Goal: Task Accomplishment & Management: Manage account settings

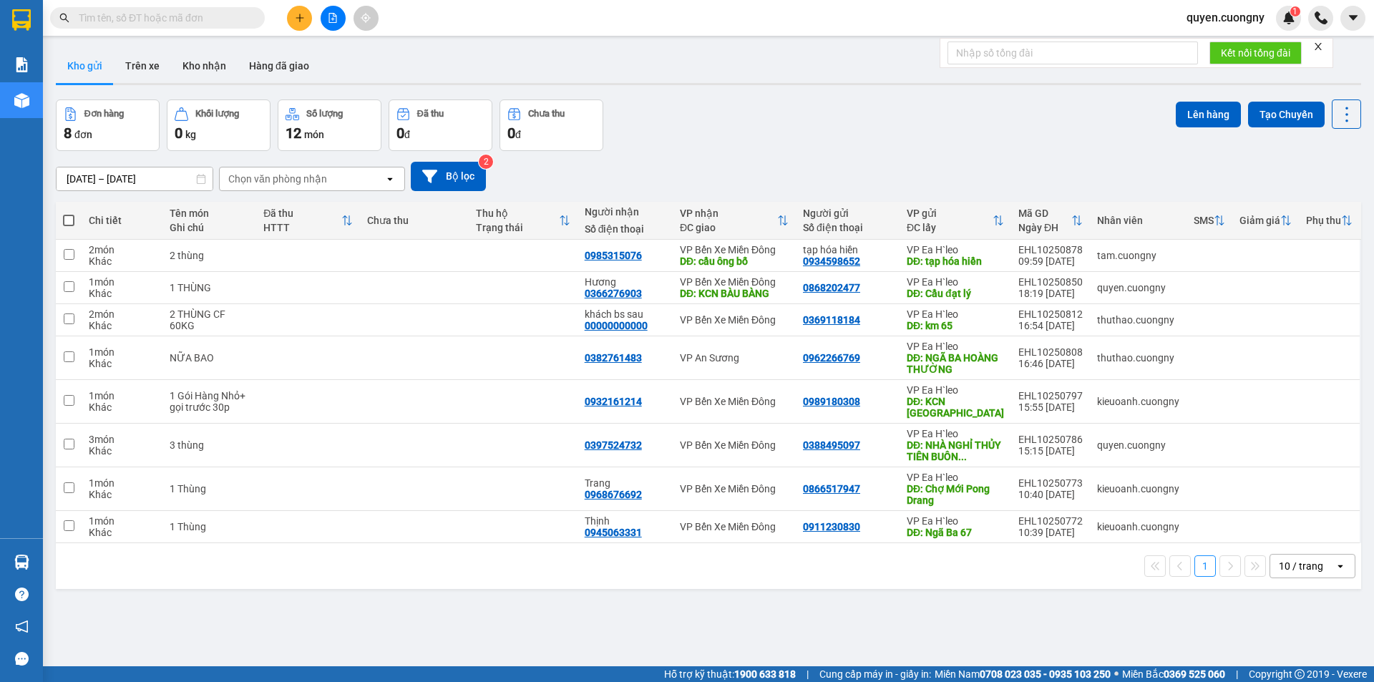
click at [142, 183] on input "[DATE] – [DATE]" at bounding box center [135, 179] width 156 height 23
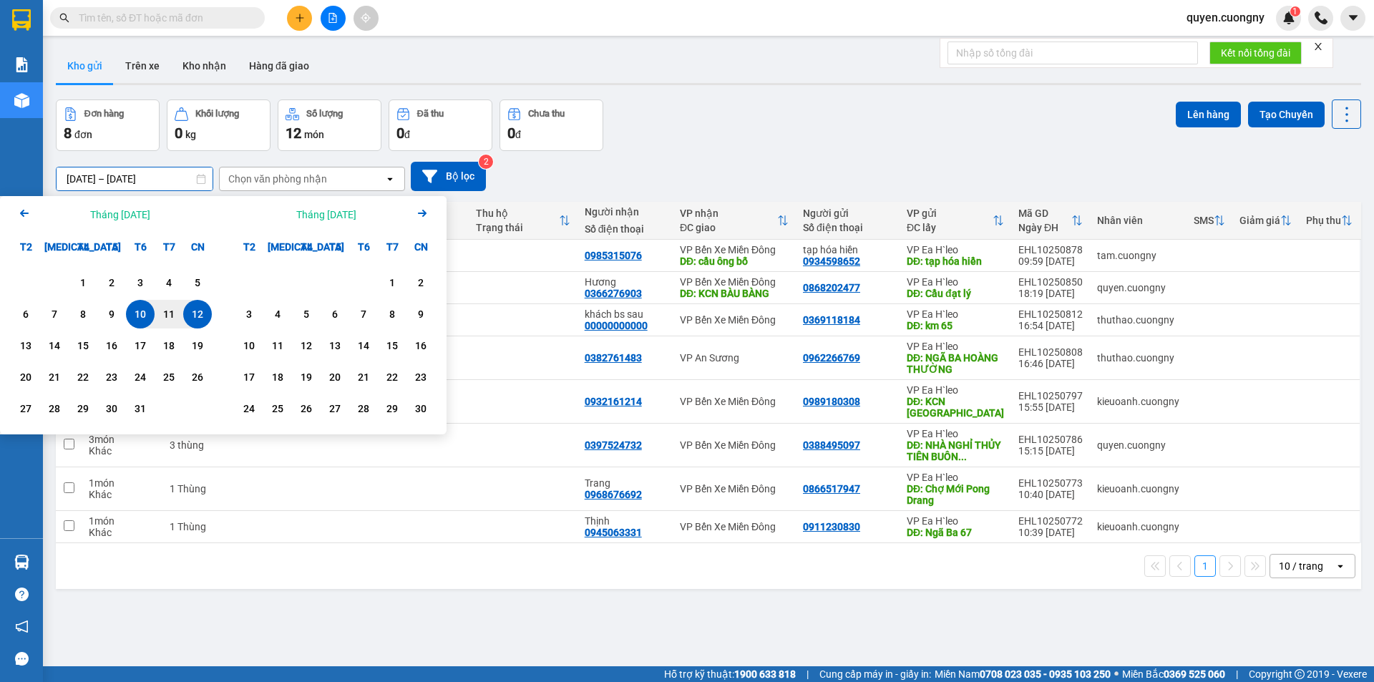
click at [197, 318] on div "12" at bounding box center [198, 314] width 20 height 17
type input "[DATE] – [DATE]"
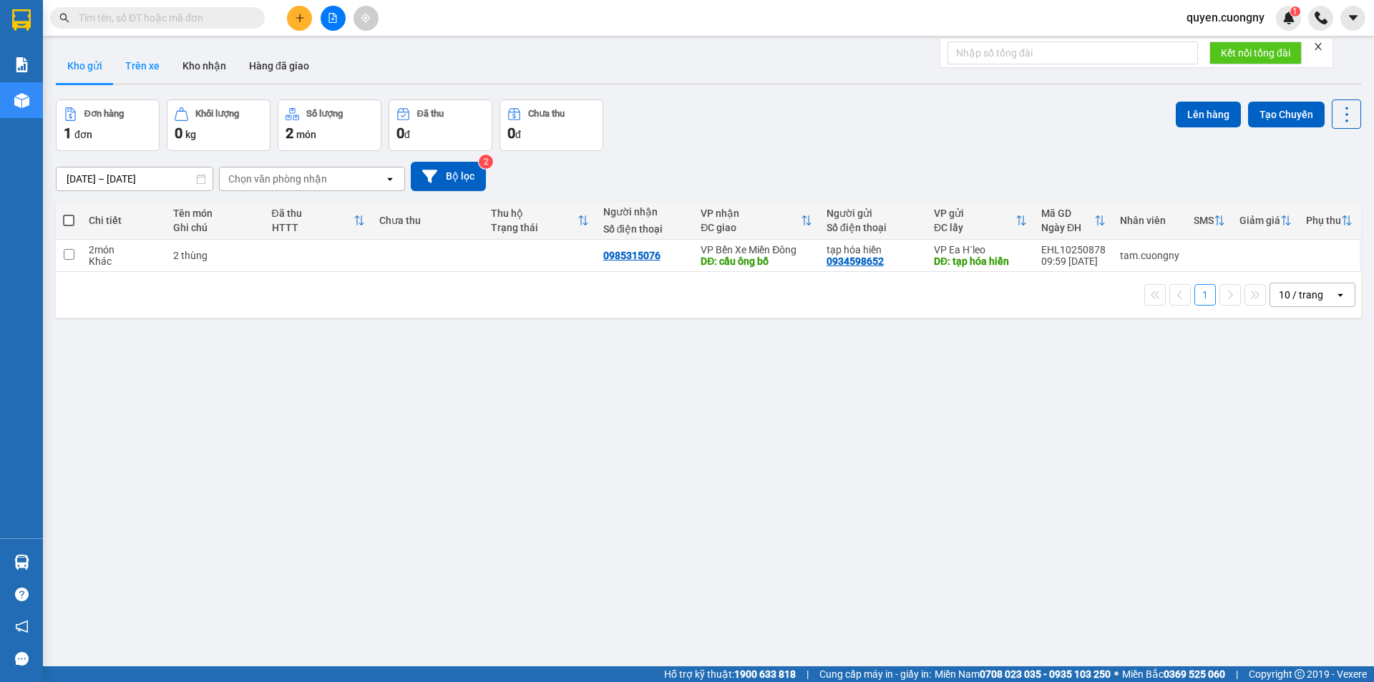
click at [137, 67] on button "Trên xe" at bounding box center [142, 66] width 57 height 34
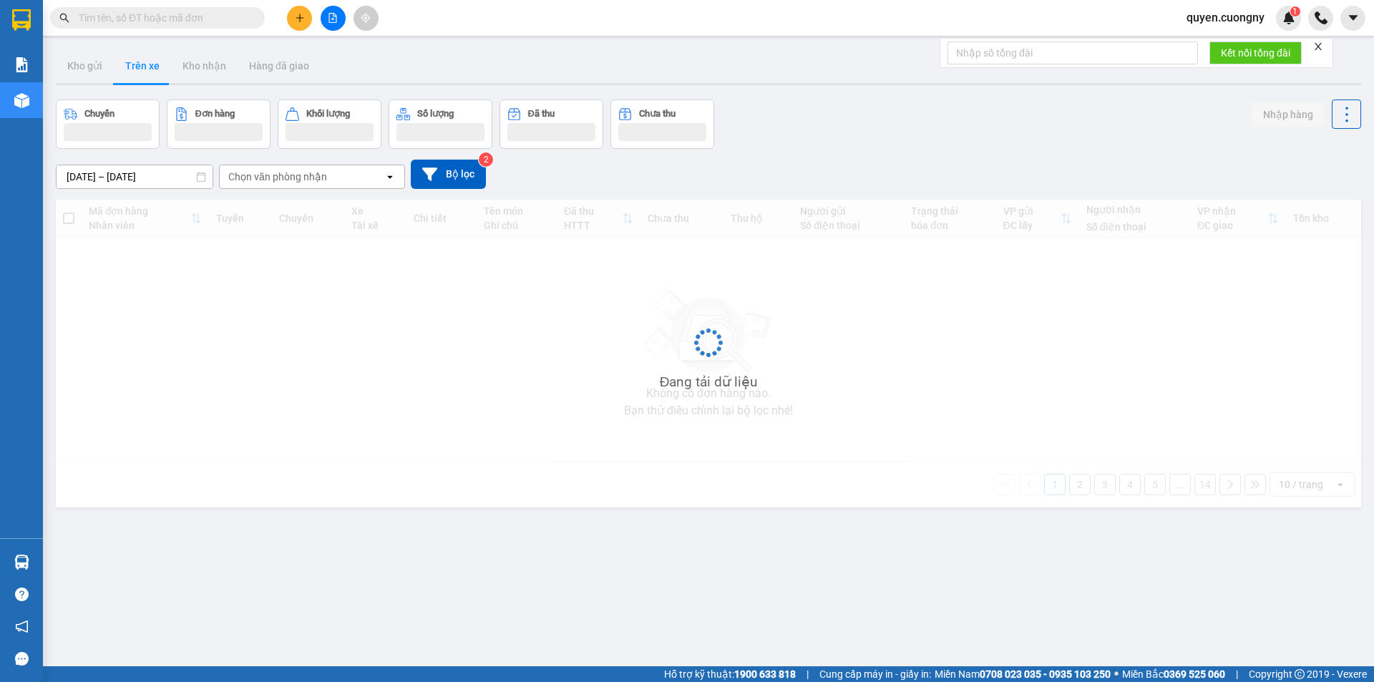
click at [149, 183] on div "ver 1.8.146 Kho gửi Trên xe Kho nhận Hàng đã giao Chuyến Đơn hàng Khối lượng Số…" at bounding box center [708, 384] width 1317 height 682
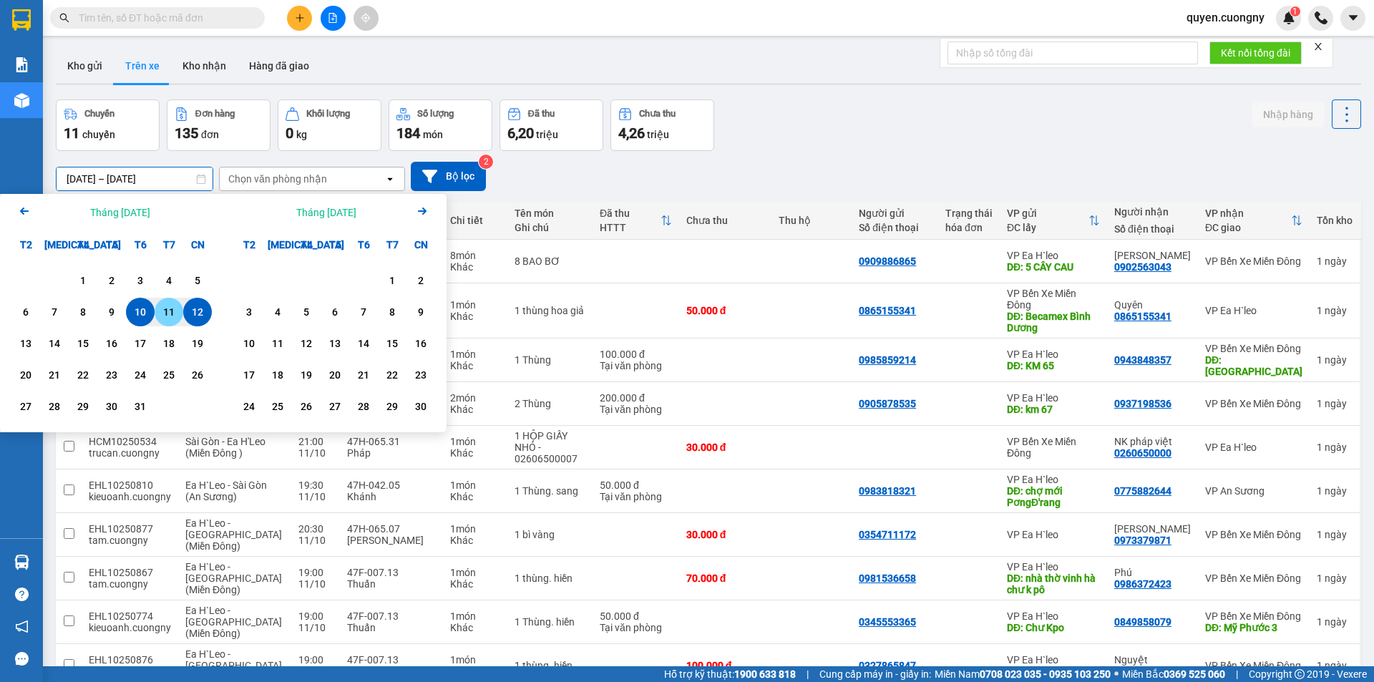
click at [162, 317] on div "11" at bounding box center [169, 312] width 20 height 17
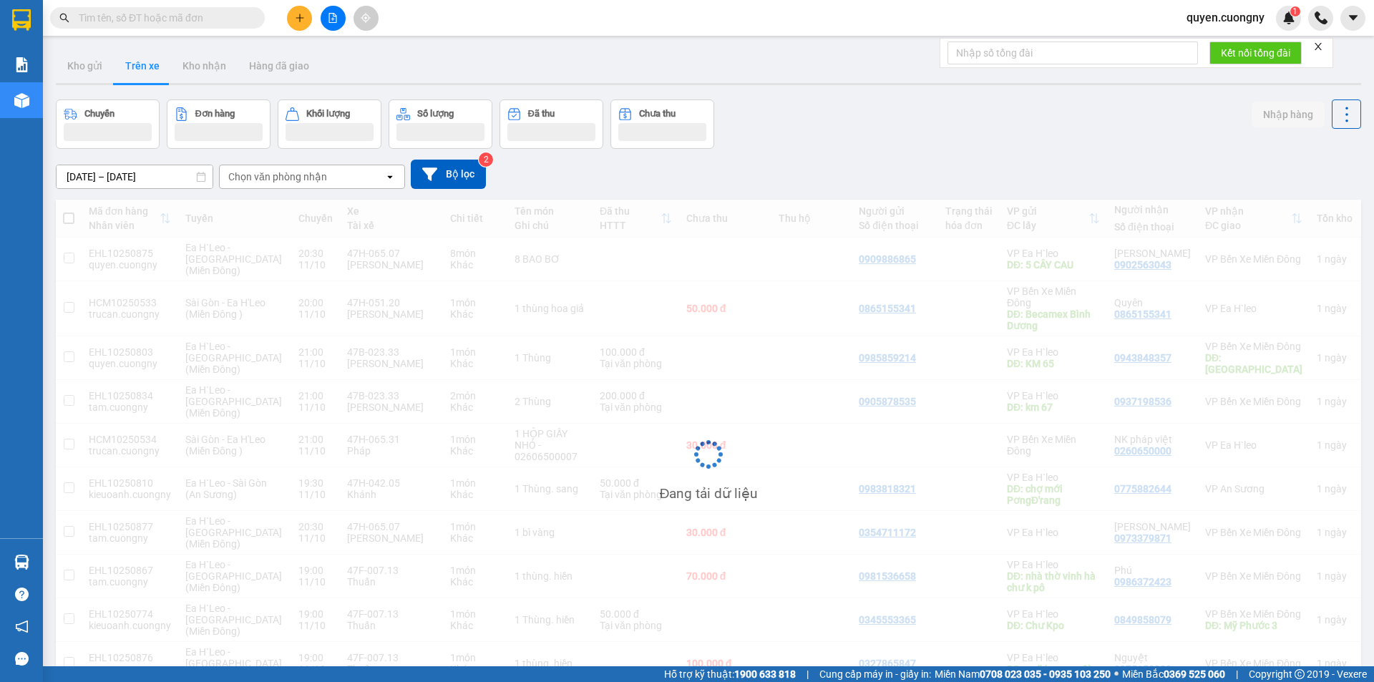
click at [108, 176] on input "[DATE] – [DATE]" at bounding box center [135, 176] width 156 height 23
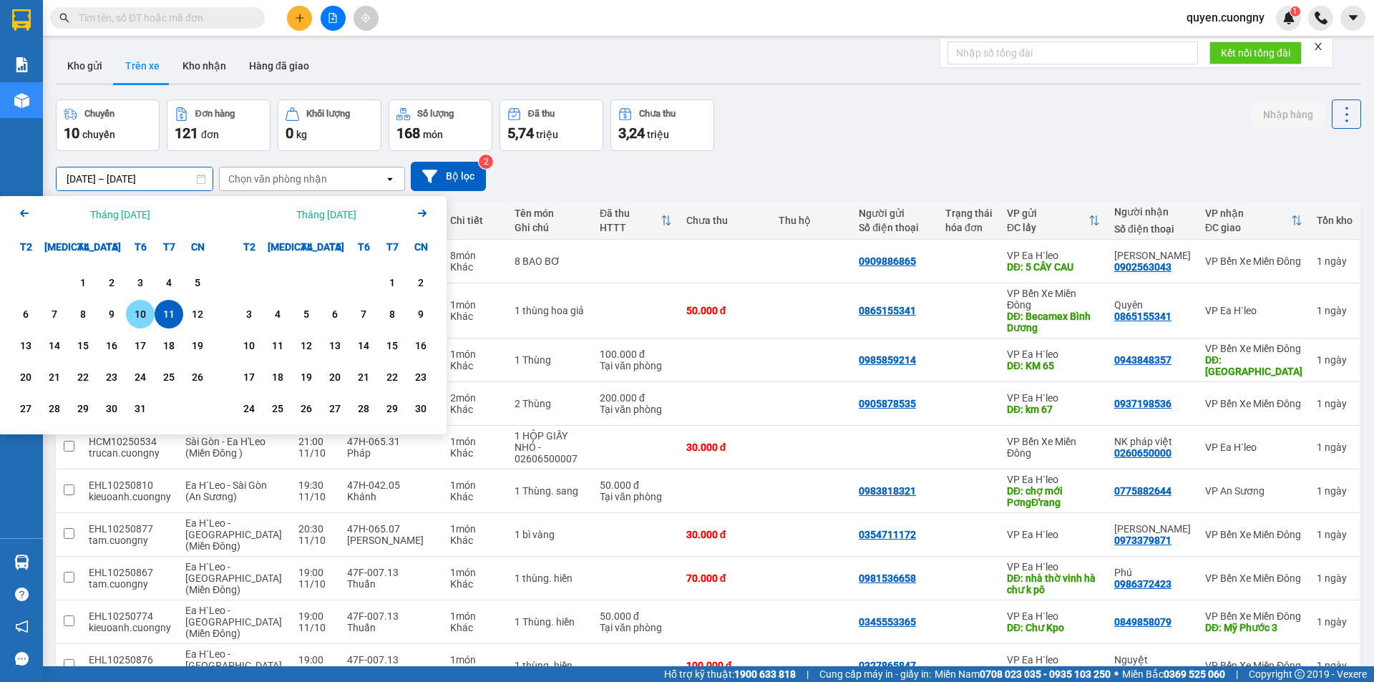
click at [144, 311] on div "10" at bounding box center [140, 314] width 20 height 17
click at [158, 312] on div "11" at bounding box center [169, 314] width 29 height 29
type input "[DATE] – [DATE]"
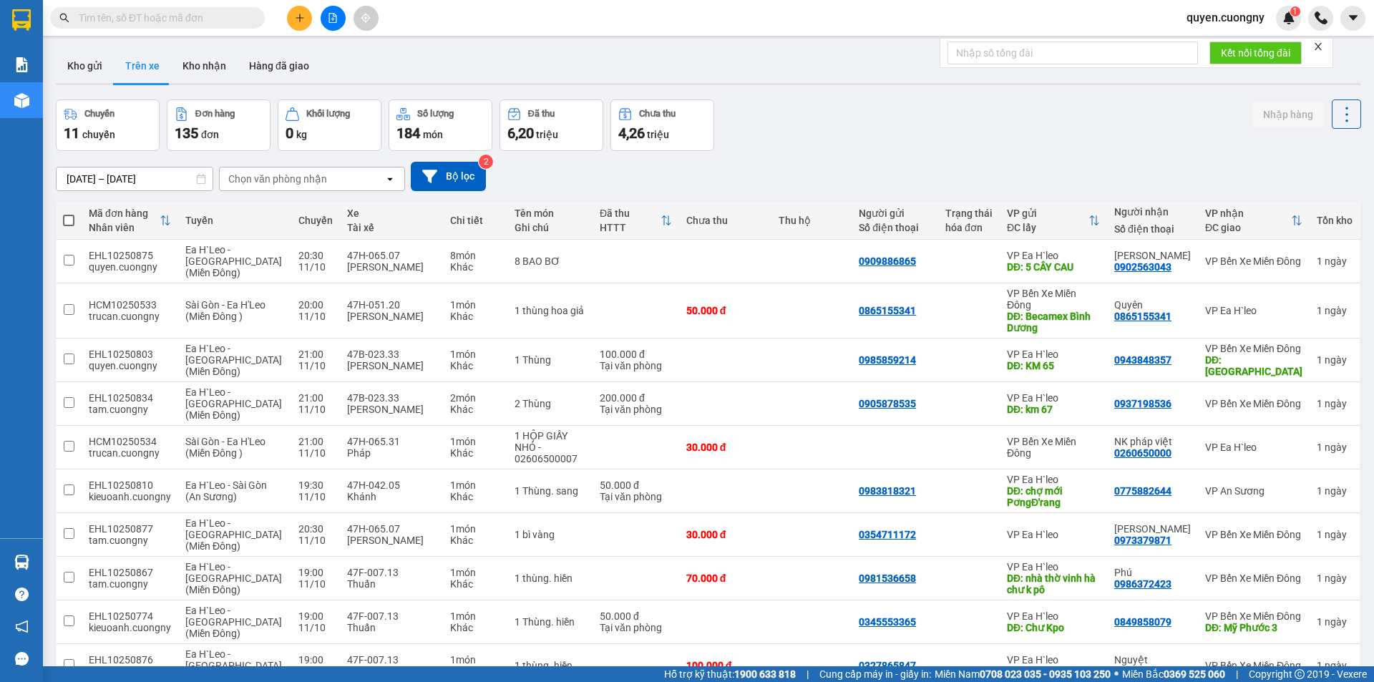
click at [230, 172] on div "Chọn văn phòng nhận" at bounding box center [277, 179] width 99 height 14
click at [261, 230] on span "VP Bến Xe Miền Đông" at bounding box center [282, 235] width 105 height 14
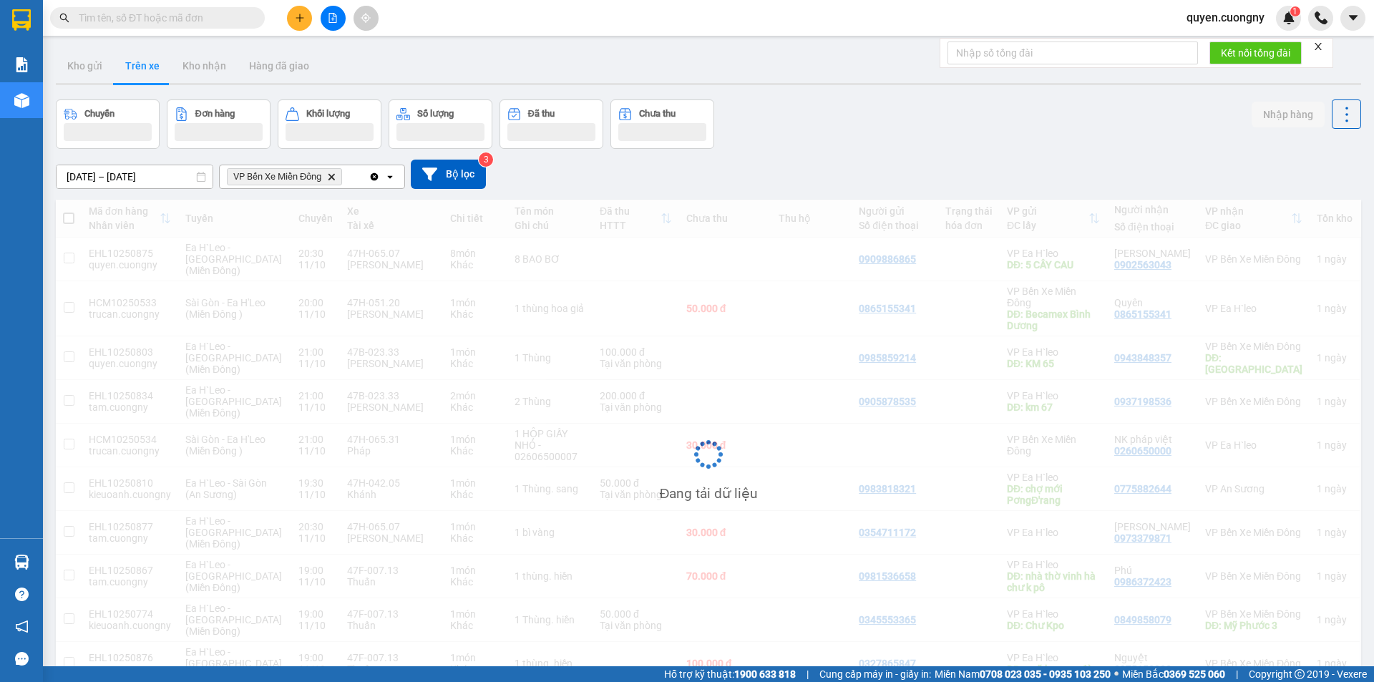
click at [259, 180] on span "VP Bến Xe Miền Đông" at bounding box center [277, 176] width 88 height 11
click at [334, 178] on icon "VP Bến Xe Miền Đông , close by backspace" at bounding box center [332, 176] width 6 height 6
click at [268, 179] on div "Chọn văn phòng nhận" at bounding box center [277, 177] width 99 height 14
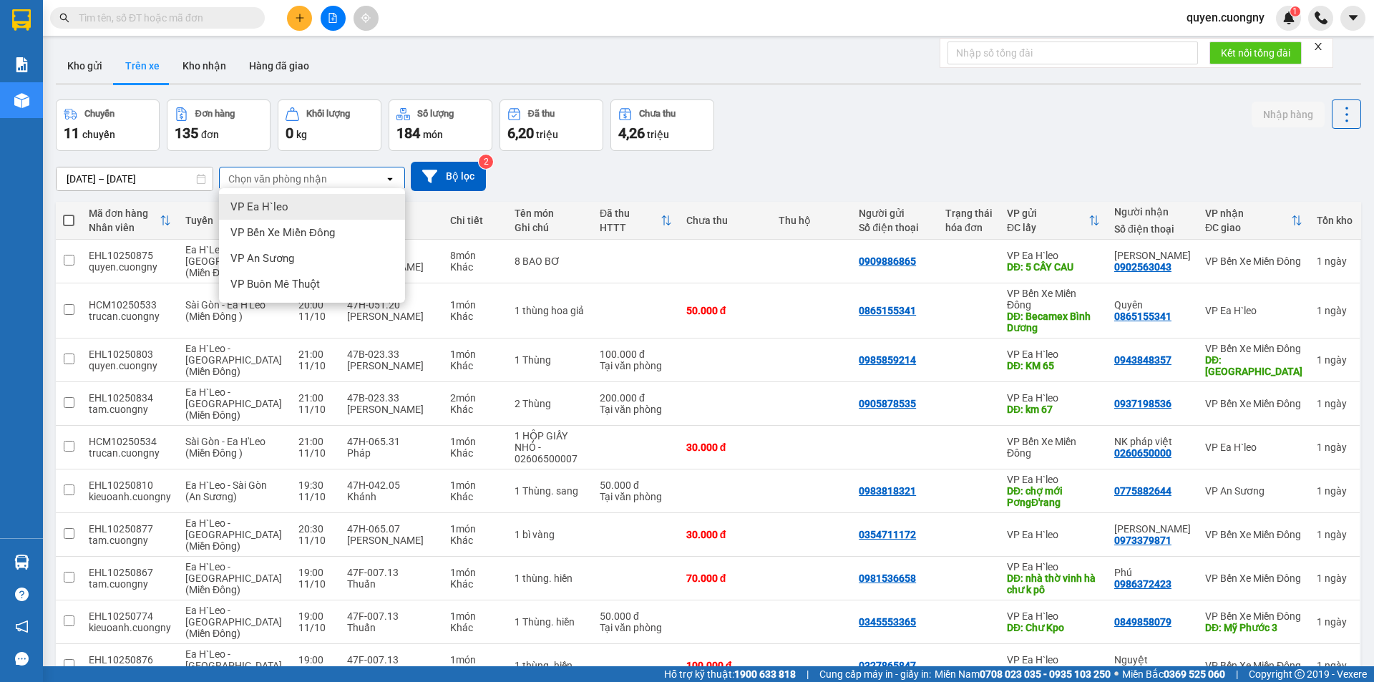
click at [268, 204] on span "VP Ea H`leo" at bounding box center [259, 207] width 58 height 14
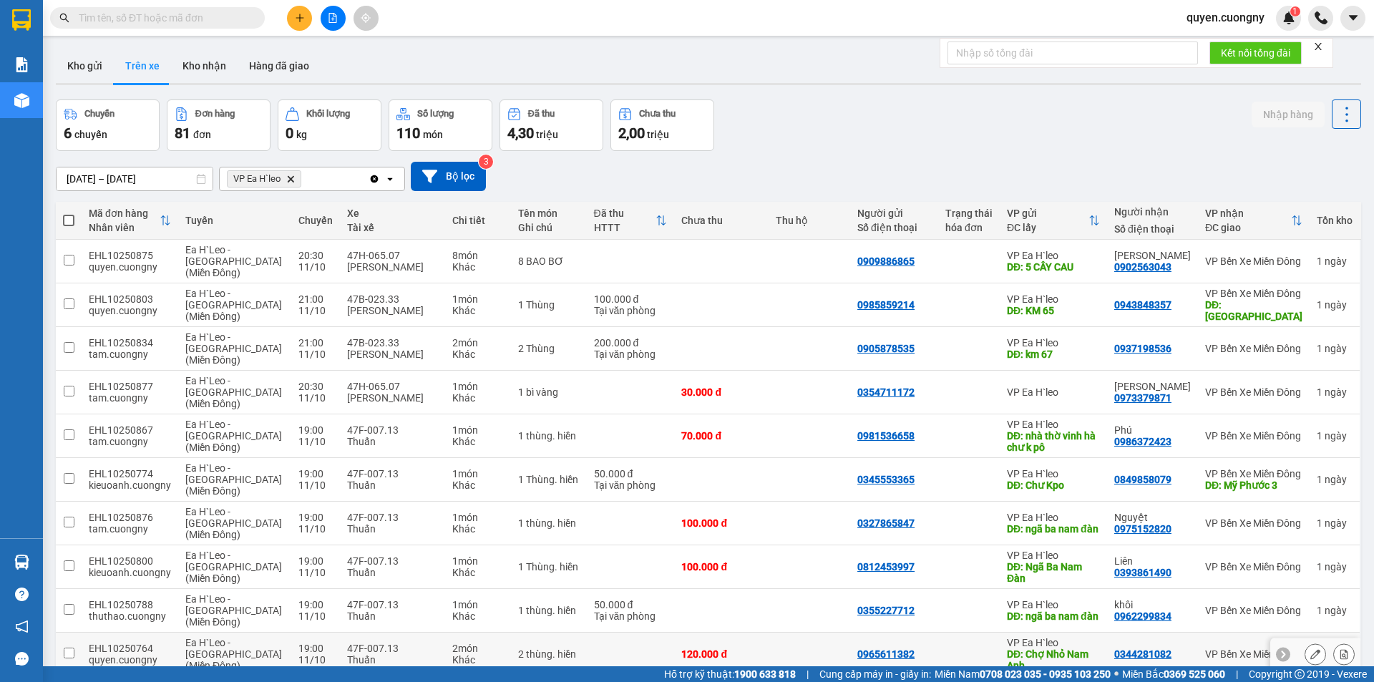
scroll to position [69, 0]
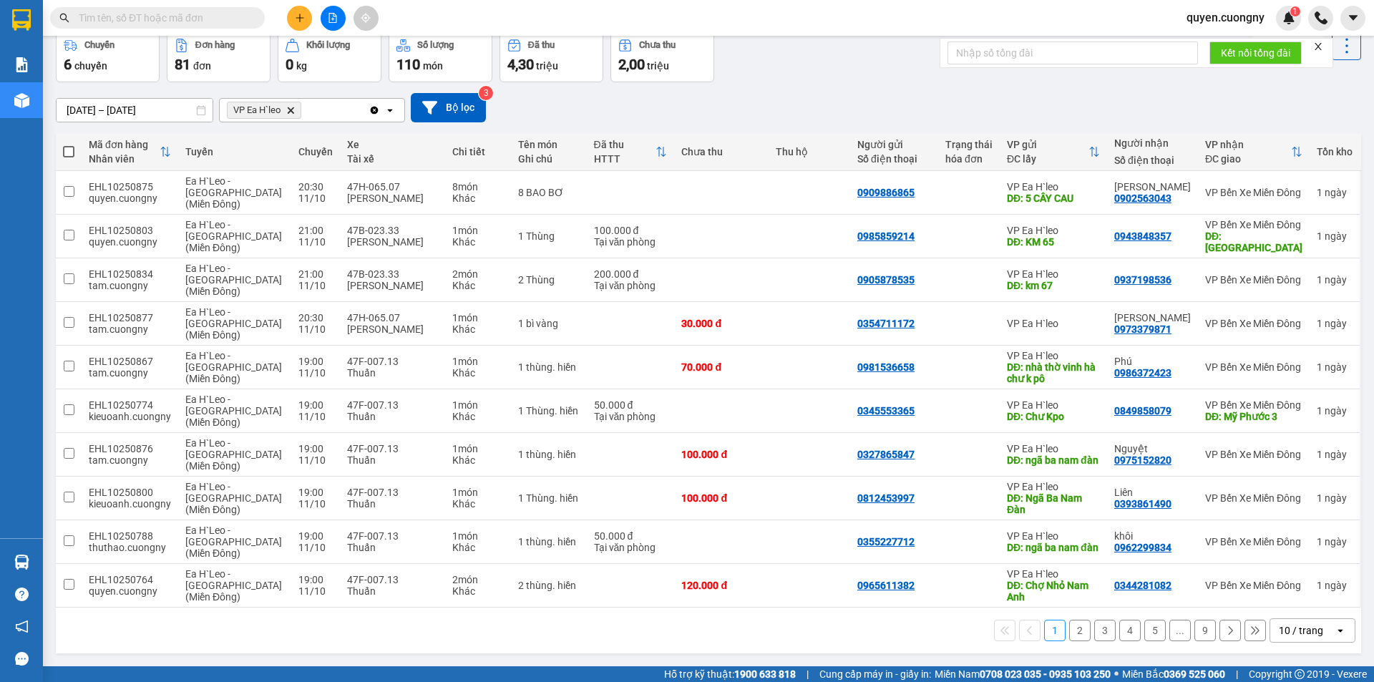
click at [1287, 631] on div "10 / trang" at bounding box center [1301, 630] width 44 height 14
click at [1287, 596] on span "100 / trang" at bounding box center [1297, 599] width 52 height 14
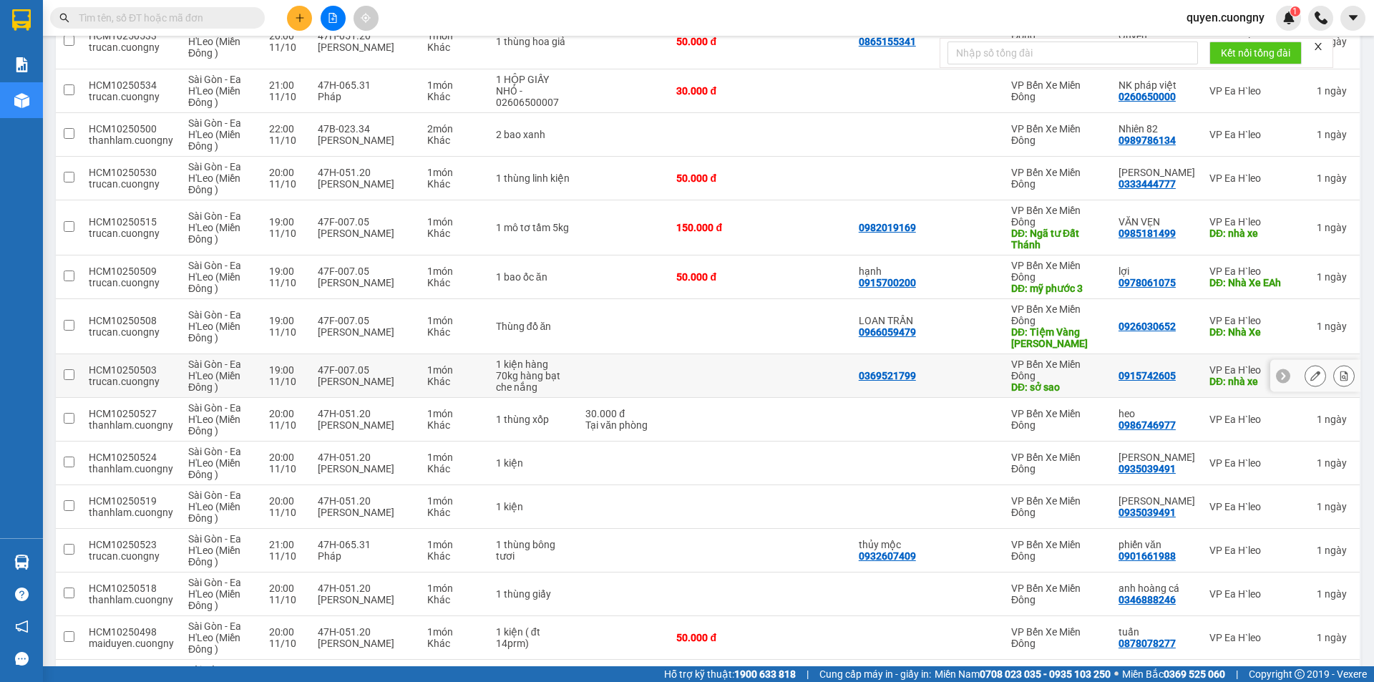
scroll to position [11, 0]
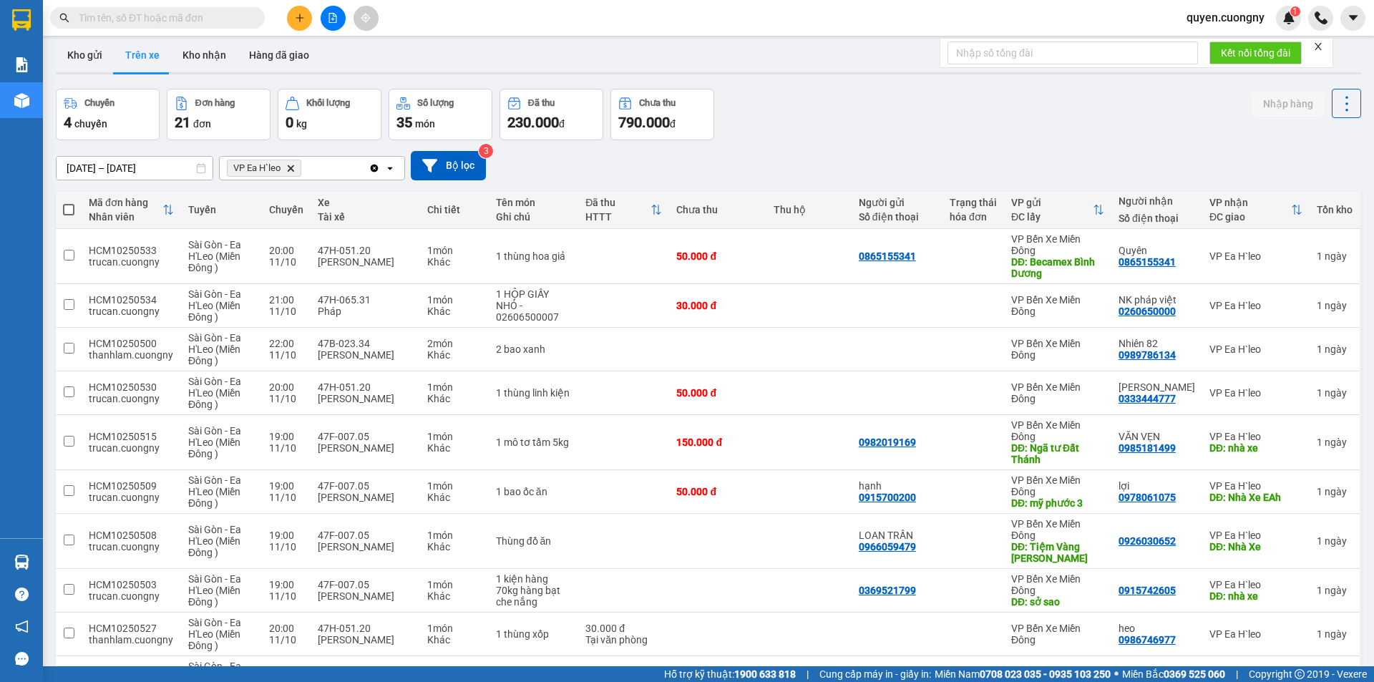
click at [68, 206] on span at bounding box center [68, 209] width 11 height 11
click at [69, 203] on input "checkbox" at bounding box center [69, 203] width 0 height 0
checkbox input "true"
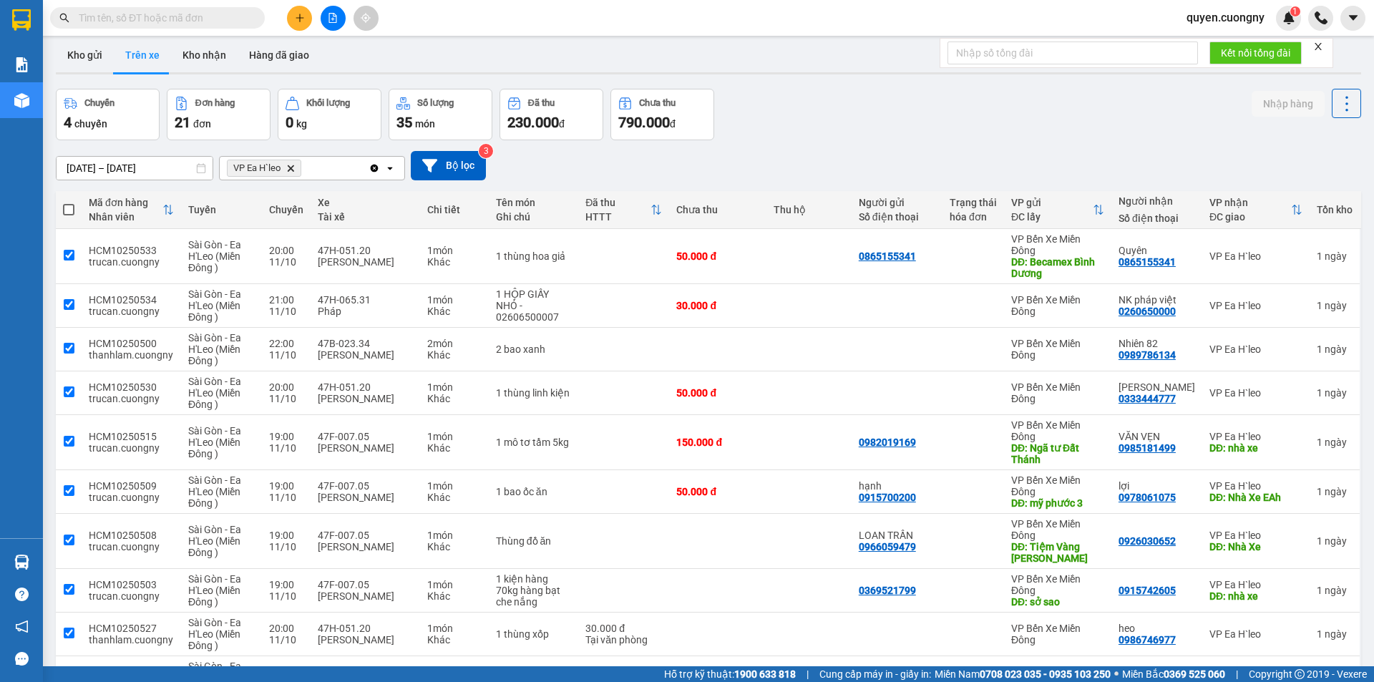
checkbox input "true"
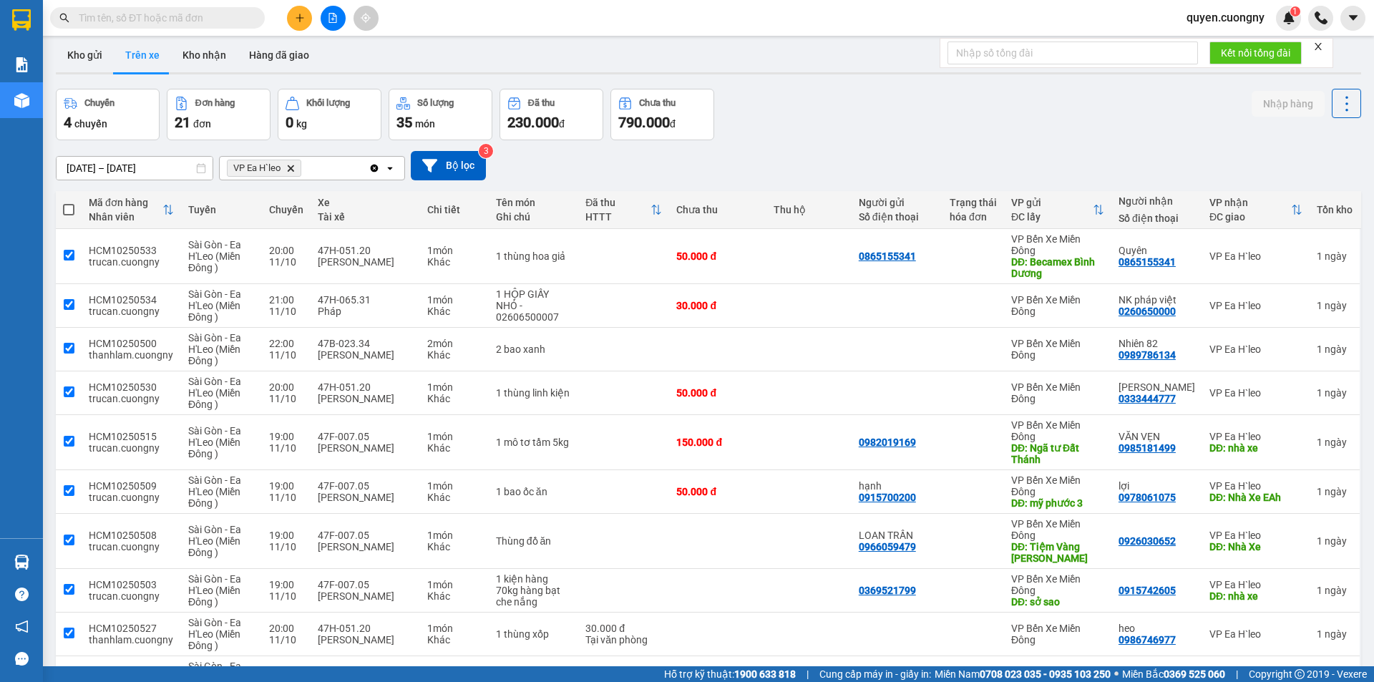
checkbox input "true"
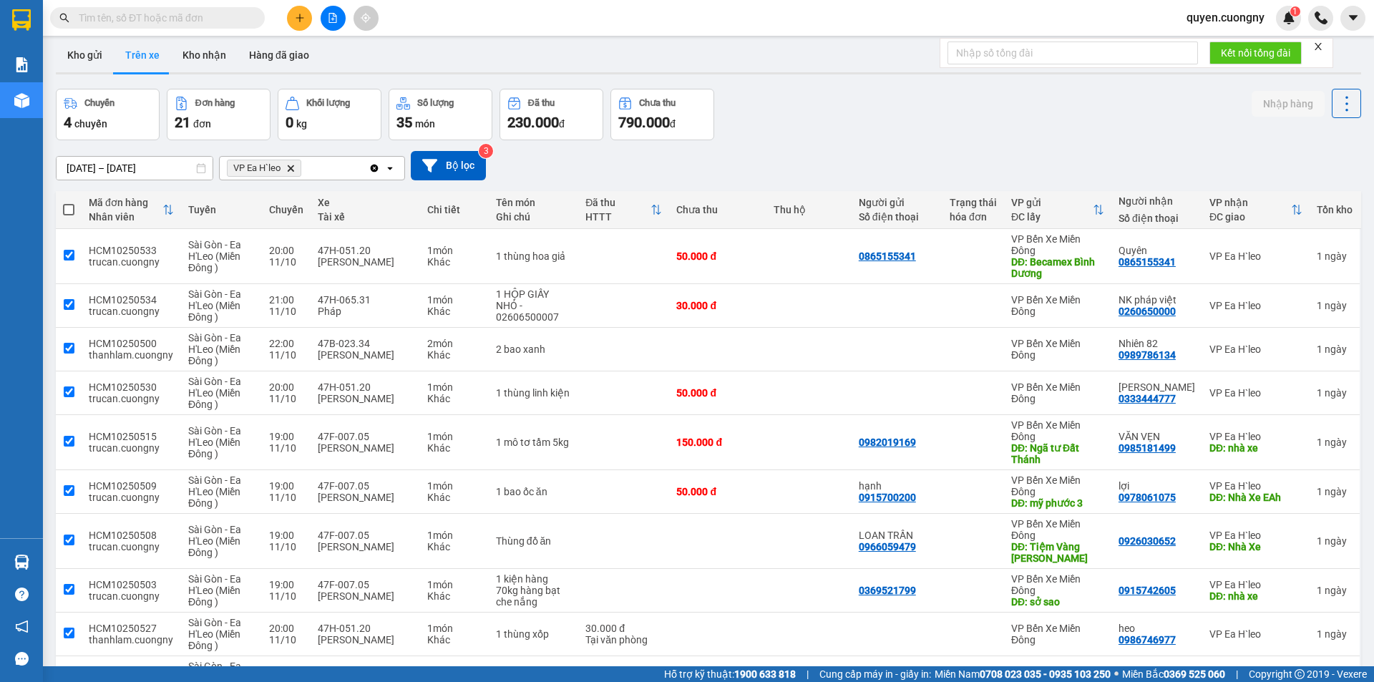
checkbox input "true"
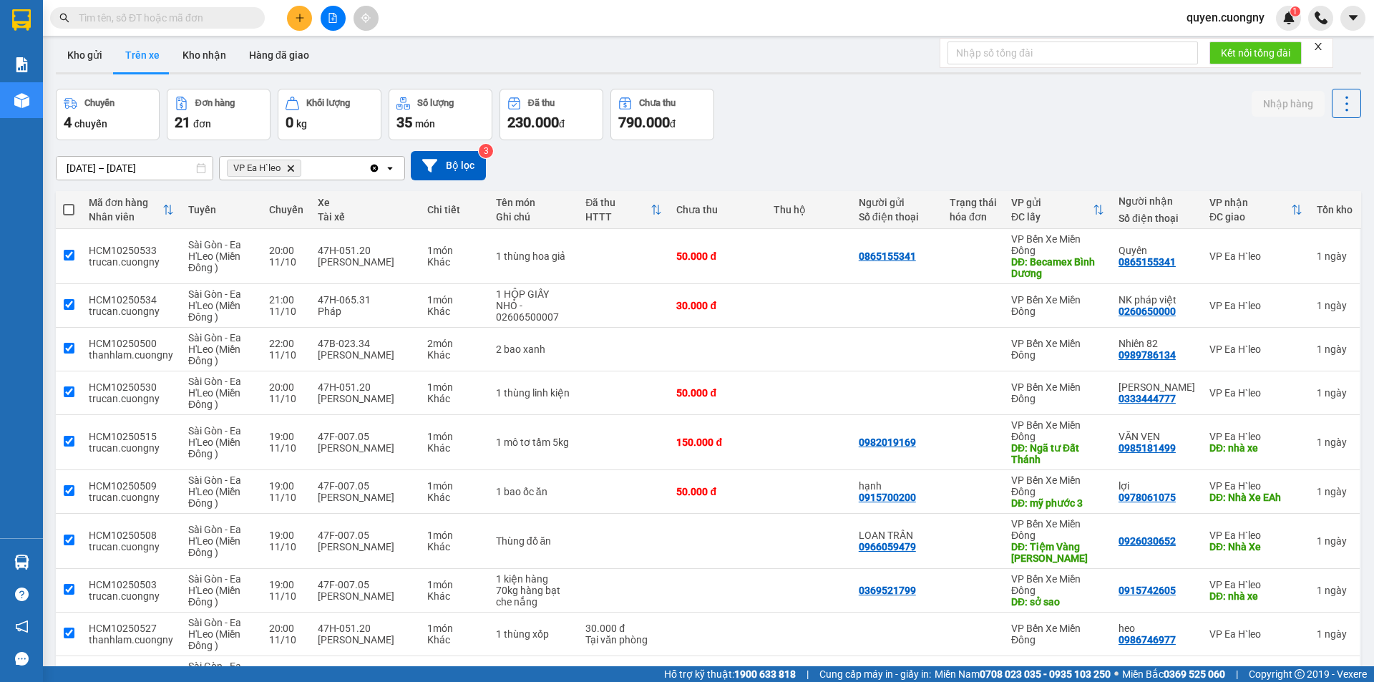
checkbox input "true"
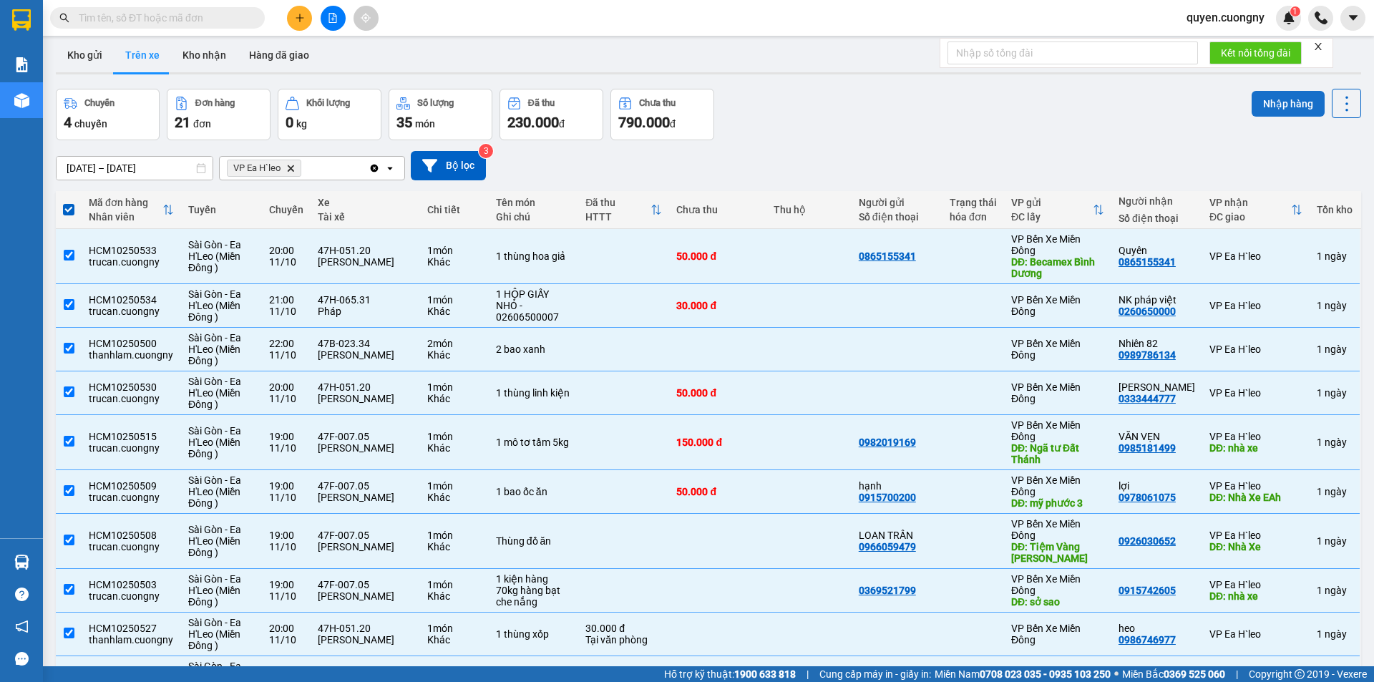
click at [1256, 107] on button "Nhập hàng" at bounding box center [1288, 104] width 73 height 26
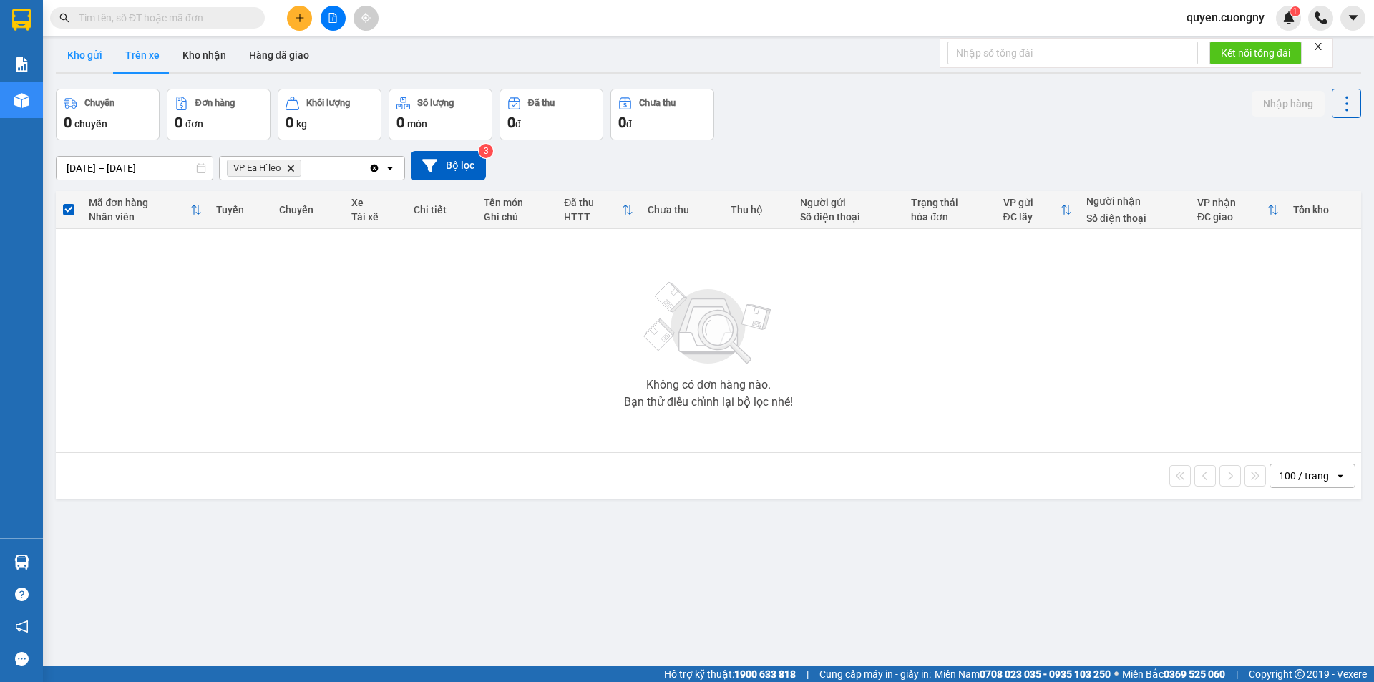
click at [79, 53] on button "Kho gửi" at bounding box center [85, 55] width 58 height 34
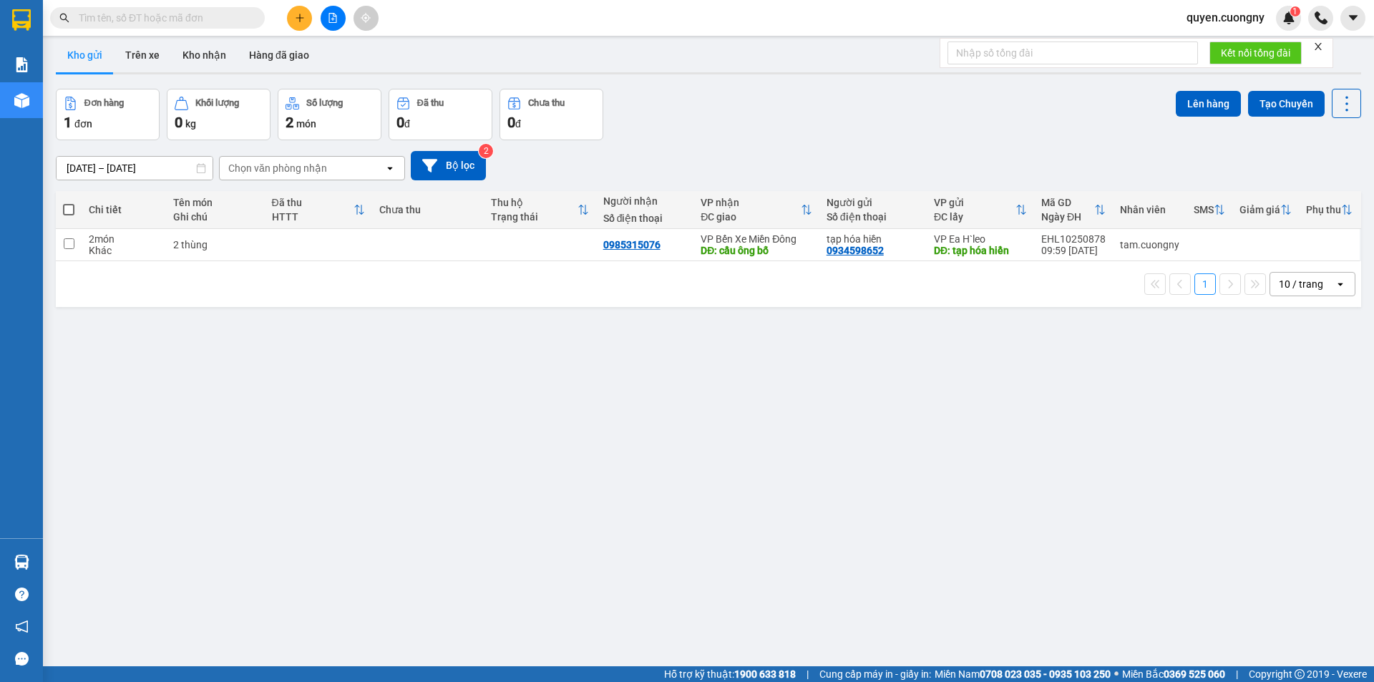
click at [334, 18] on icon "file-add" at bounding box center [333, 18] width 10 height 10
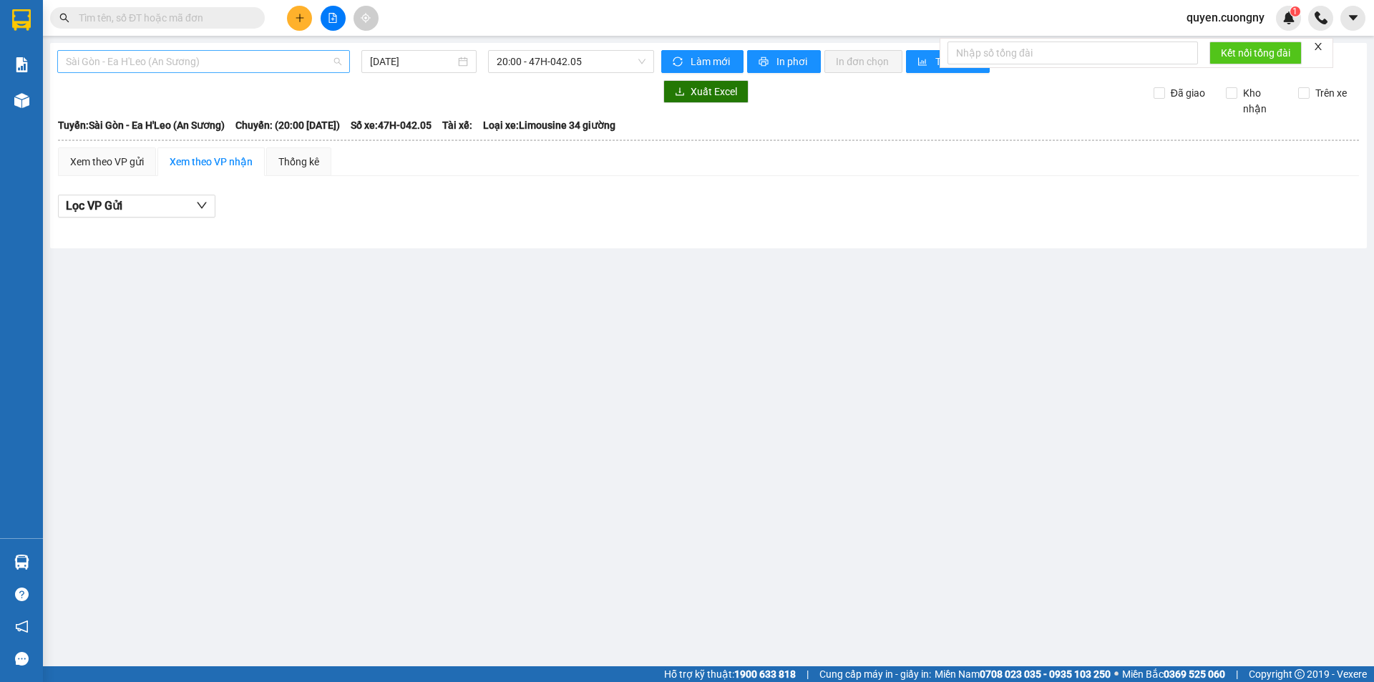
click at [250, 65] on span "Sài Gòn - Ea H'Leo (An Sương)" at bounding box center [204, 61] width 276 height 21
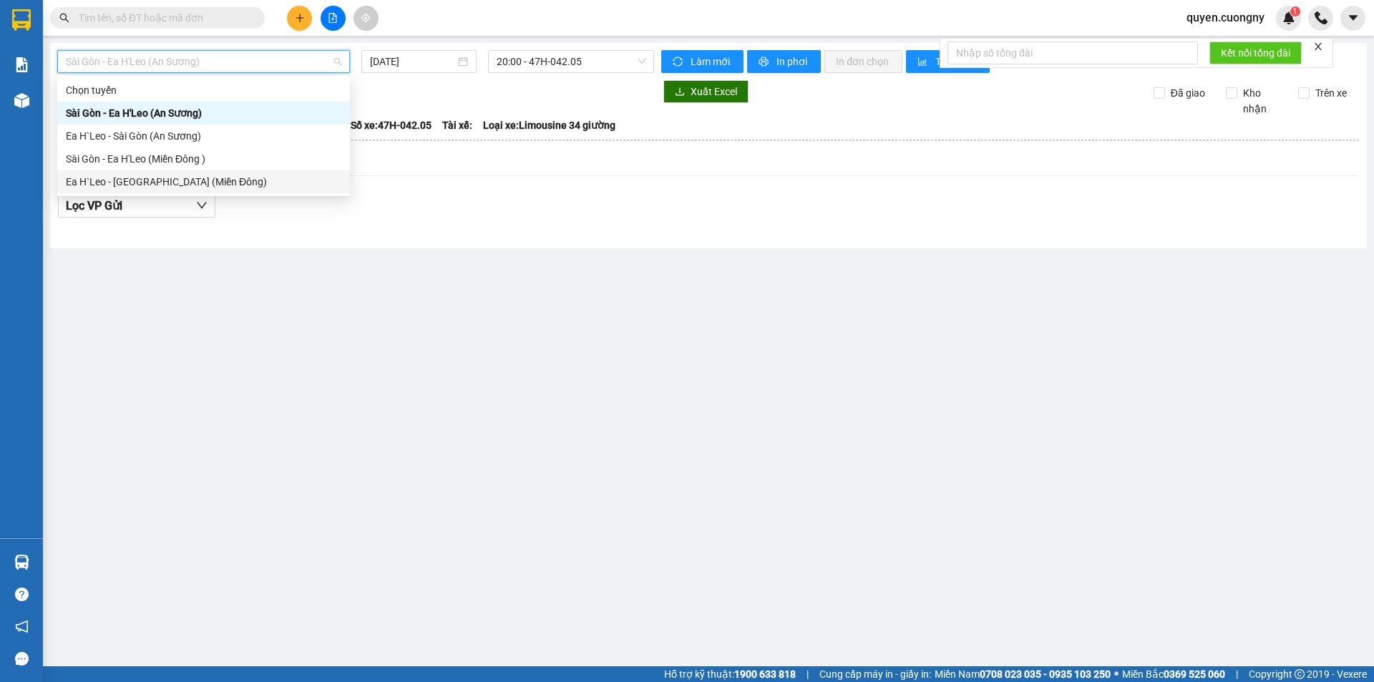
click at [167, 178] on div "Ea H`Leo - [GEOGRAPHIC_DATA] (Miền Đông)" at bounding box center [204, 182] width 276 height 16
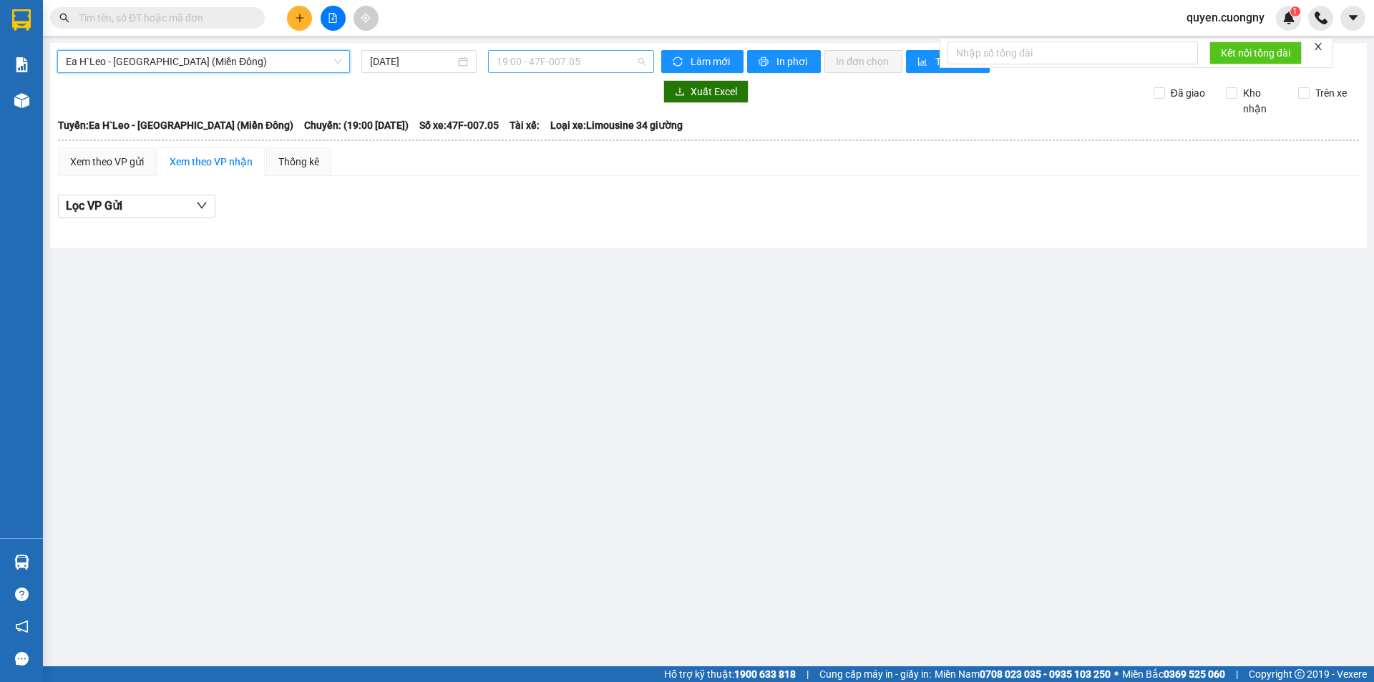
click at [541, 56] on span "19:00 - 47F-007.05" at bounding box center [571, 61] width 149 height 21
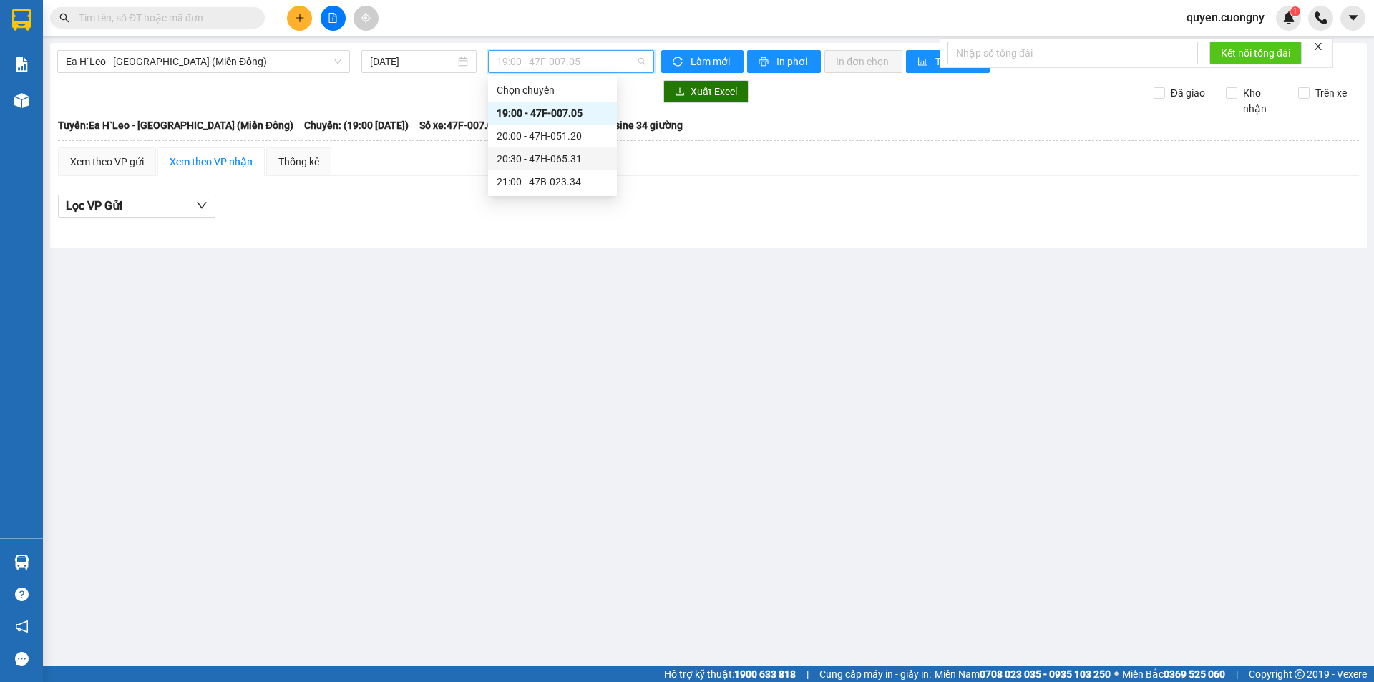
click at [541, 162] on div "20:30 - 47H-065.31" at bounding box center [553, 159] width 112 height 16
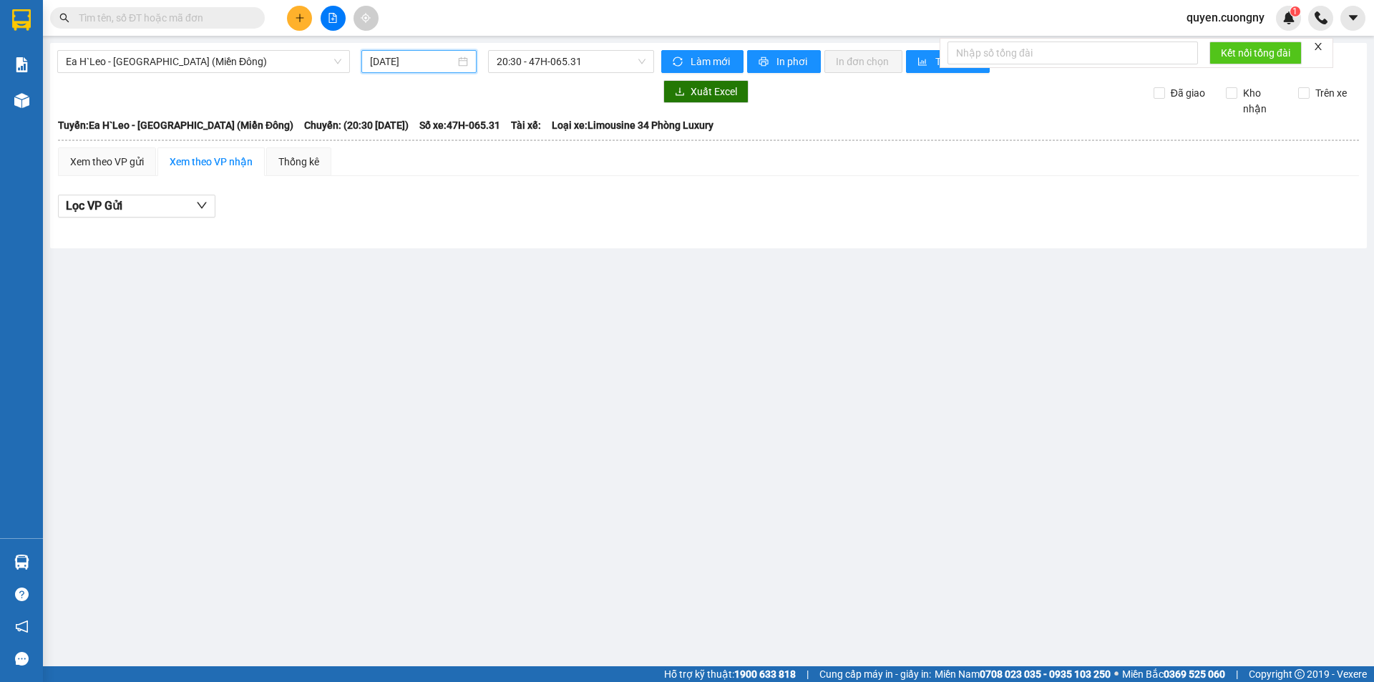
click at [379, 57] on input "[DATE]" at bounding box center [412, 62] width 85 height 16
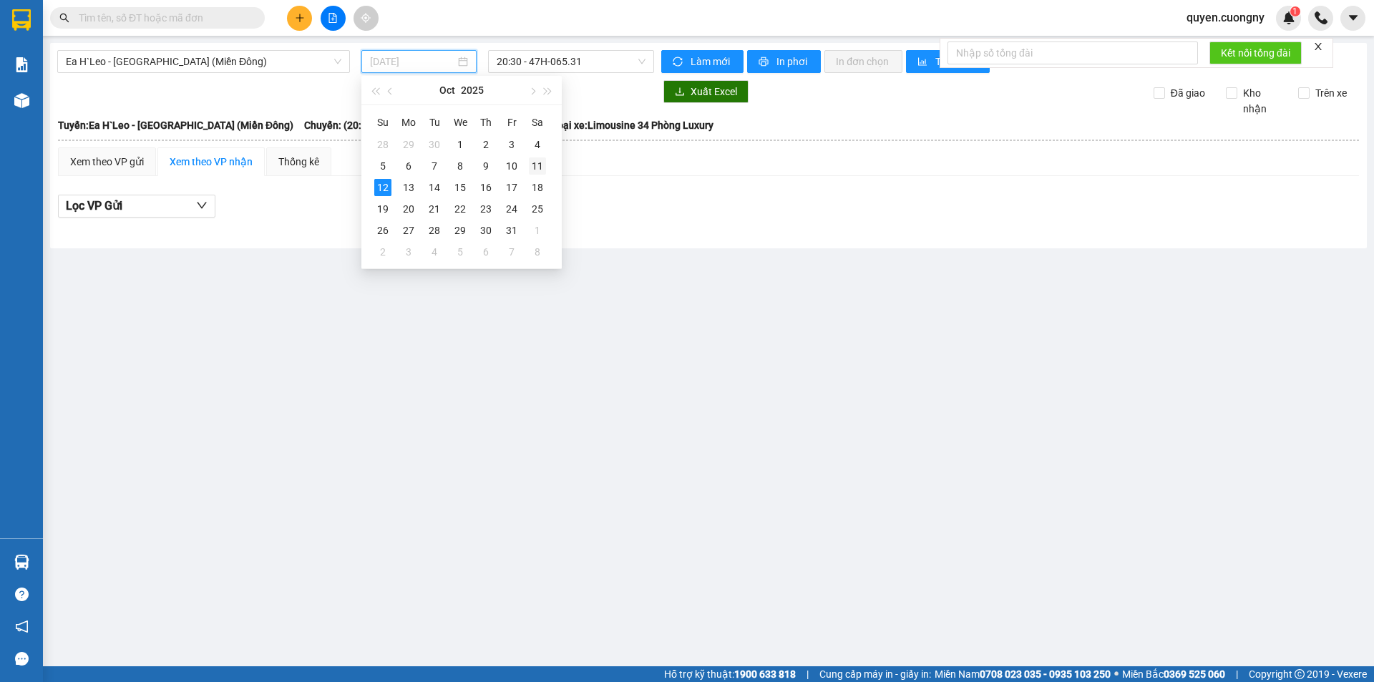
click at [534, 165] on div "11" at bounding box center [537, 165] width 17 height 17
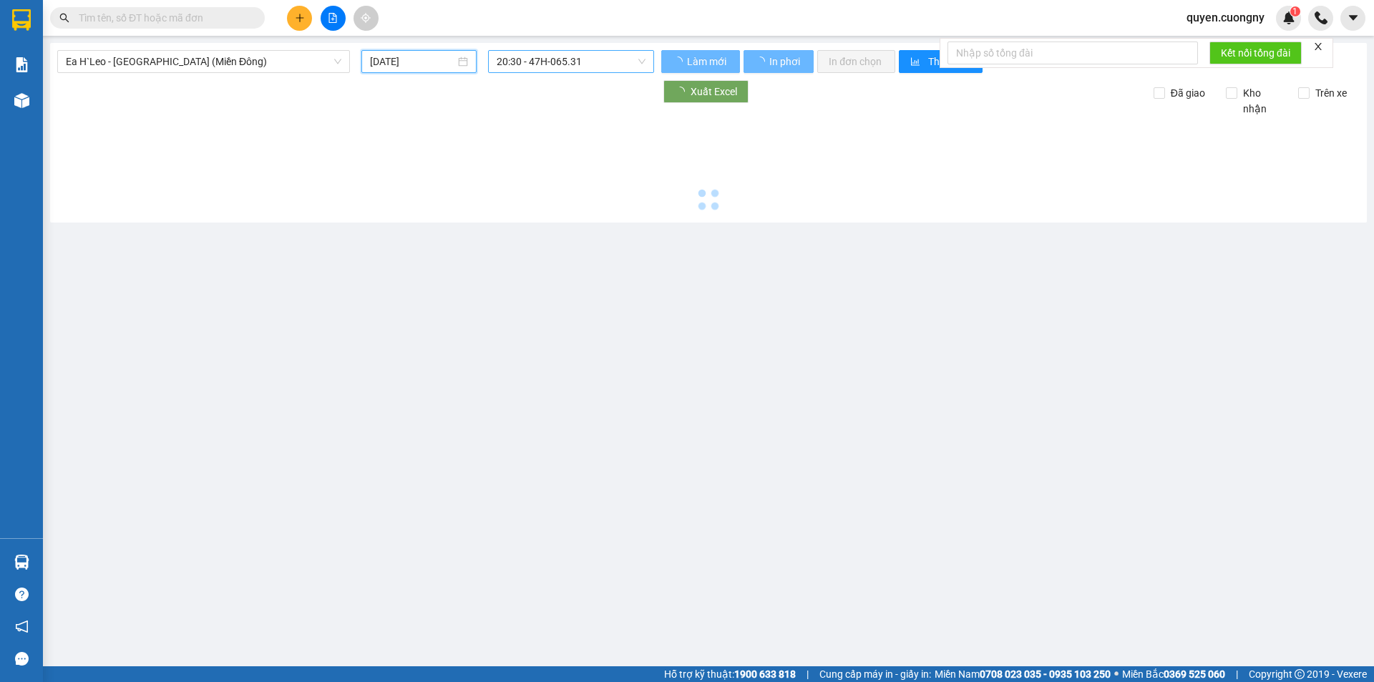
type input "[DATE]"
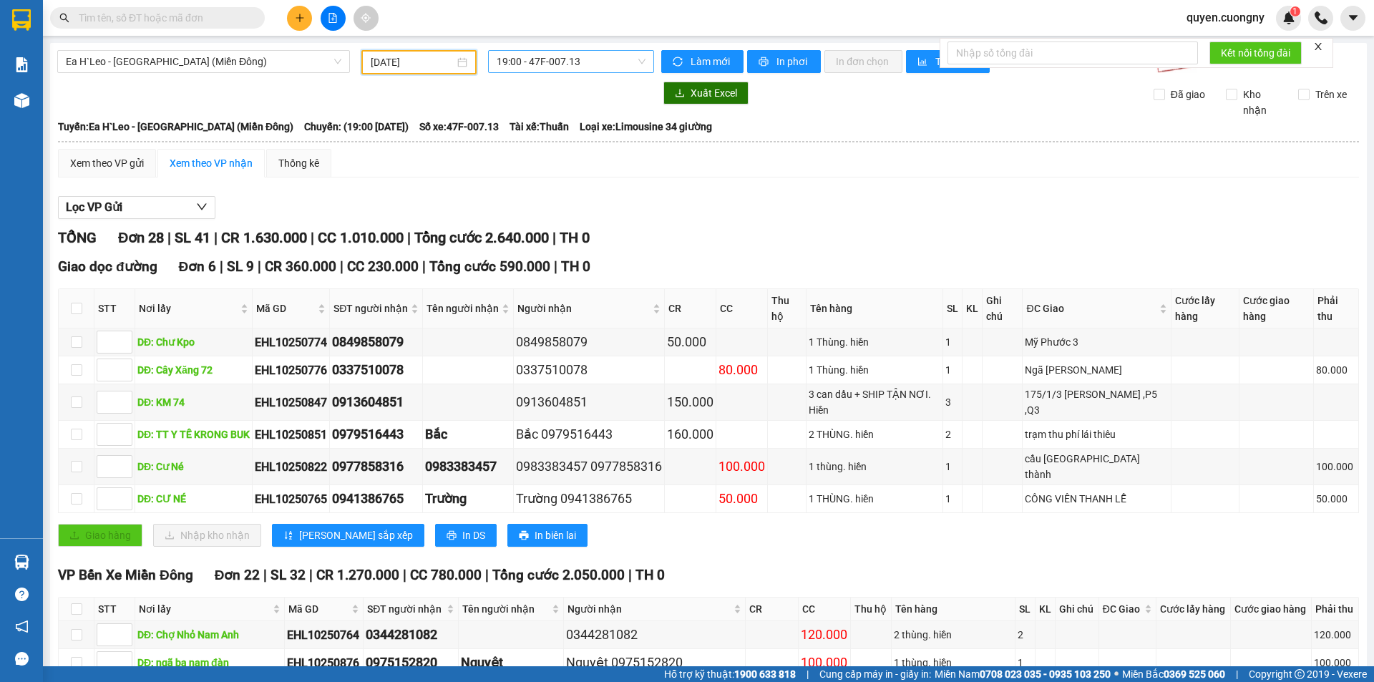
click at [559, 61] on span "19:00 - 47F-007.13" at bounding box center [571, 61] width 149 height 21
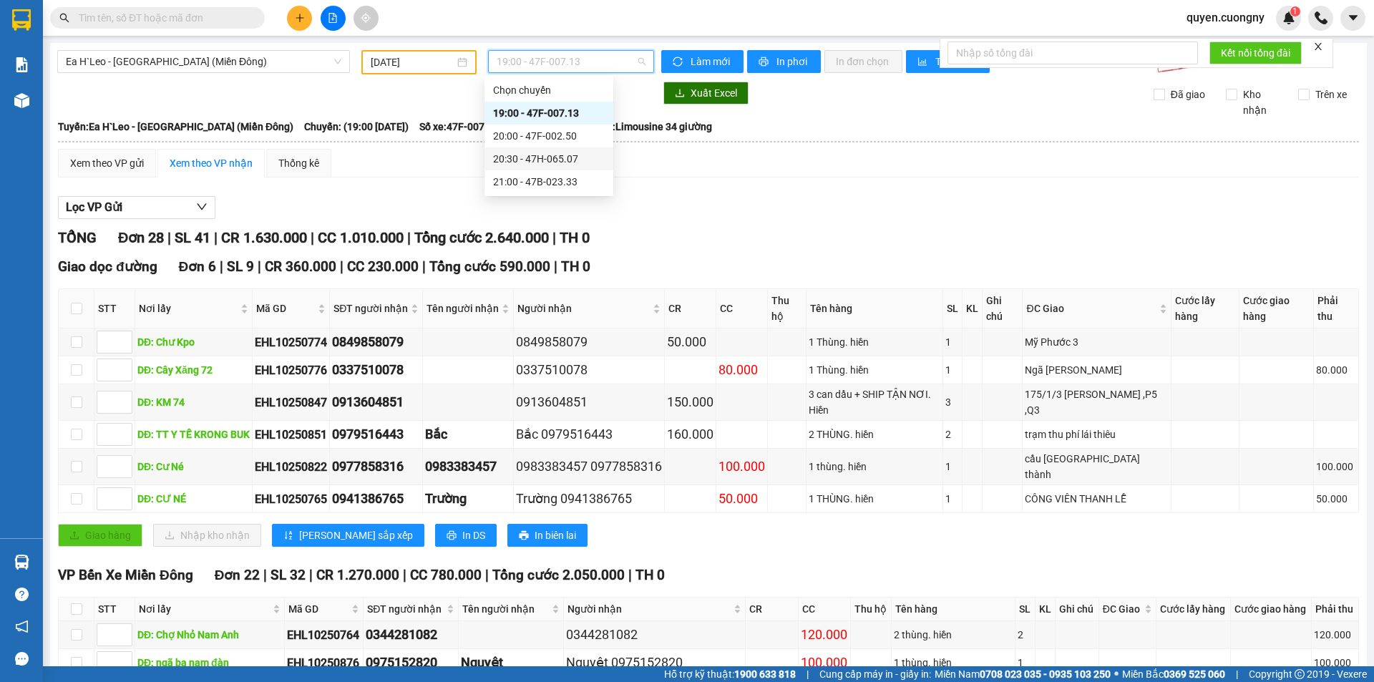
click at [549, 162] on div "20:30 - 47H-065.07" at bounding box center [549, 159] width 112 height 16
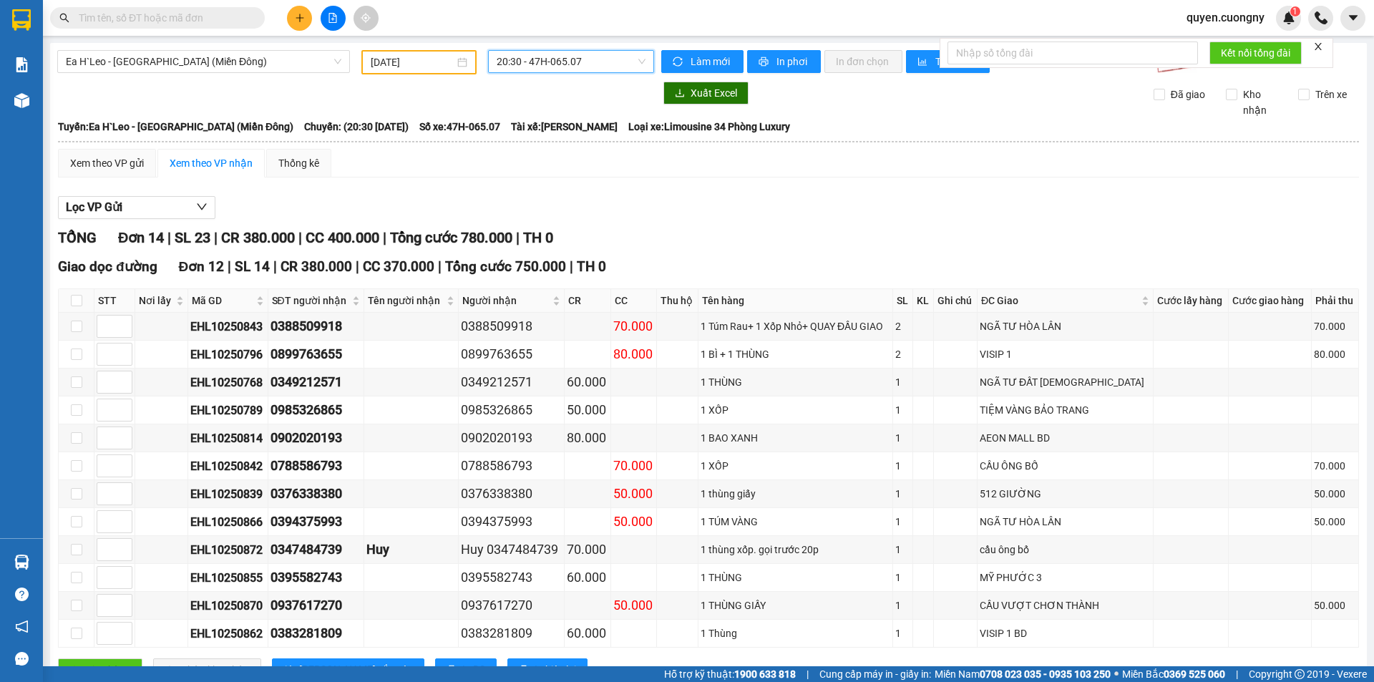
click at [571, 65] on span "20:30 - 47H-065.07" at bounding box center [571, 61] width 149 height 21
click at [555, 138] on div "20:00 - 47F-002.50" at bounding box center [549, 136] width 112 height 16
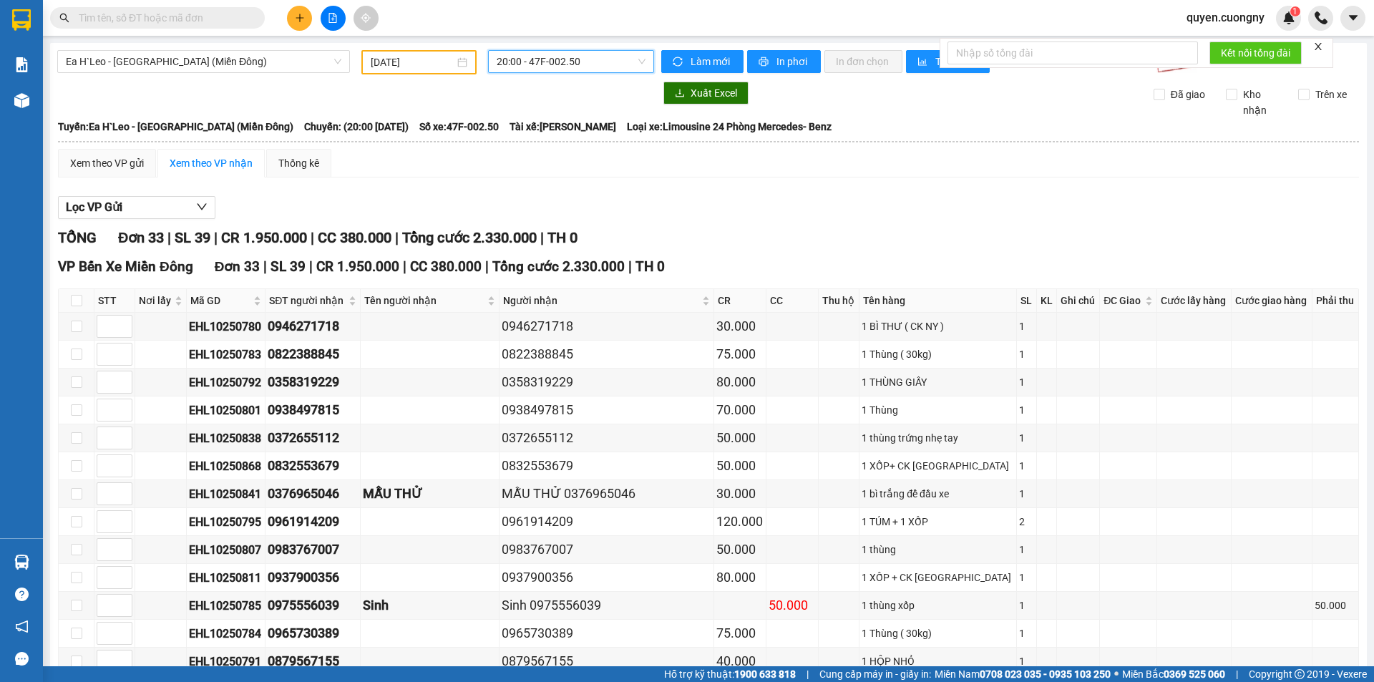
click at [526, 57] on span "20:00 - 47F-002.50" at bounding box center [571, 61] width 149 height 21
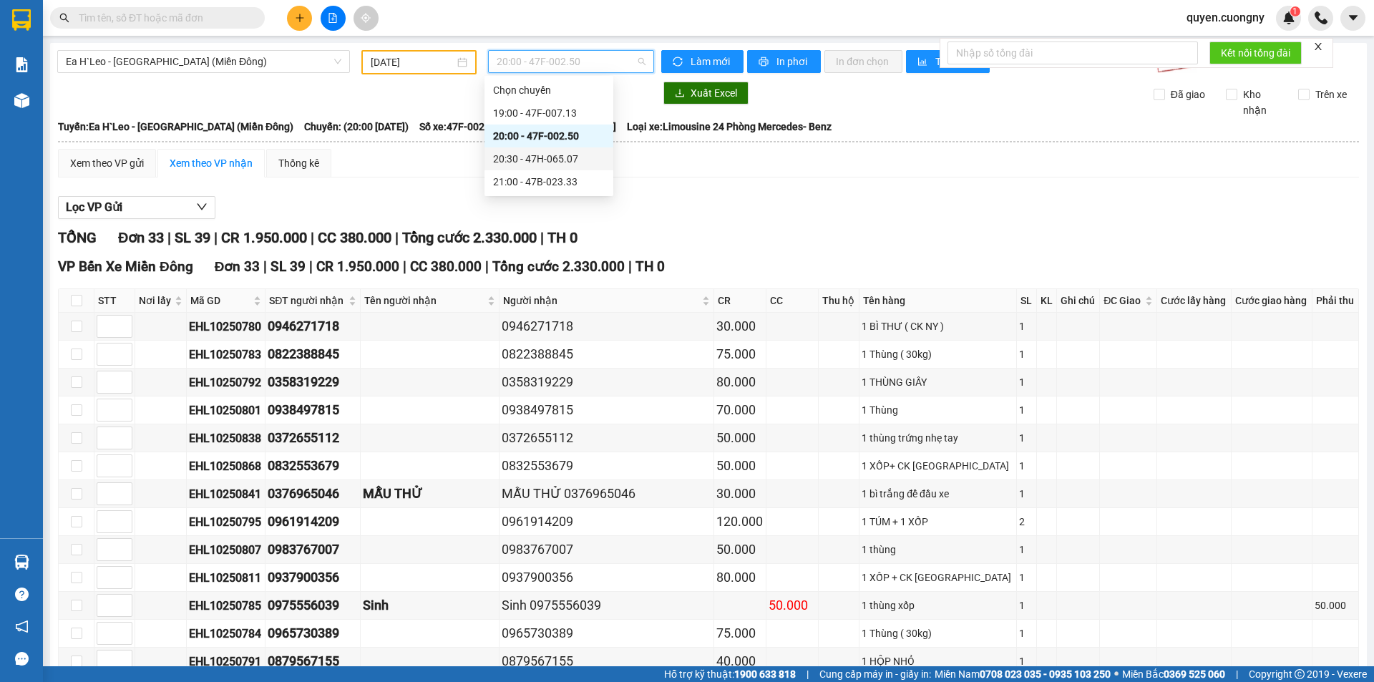
click at [554, 162] on div "20:30 - 47H-065.07" at bounding box center [549, 159] width 112 height 16
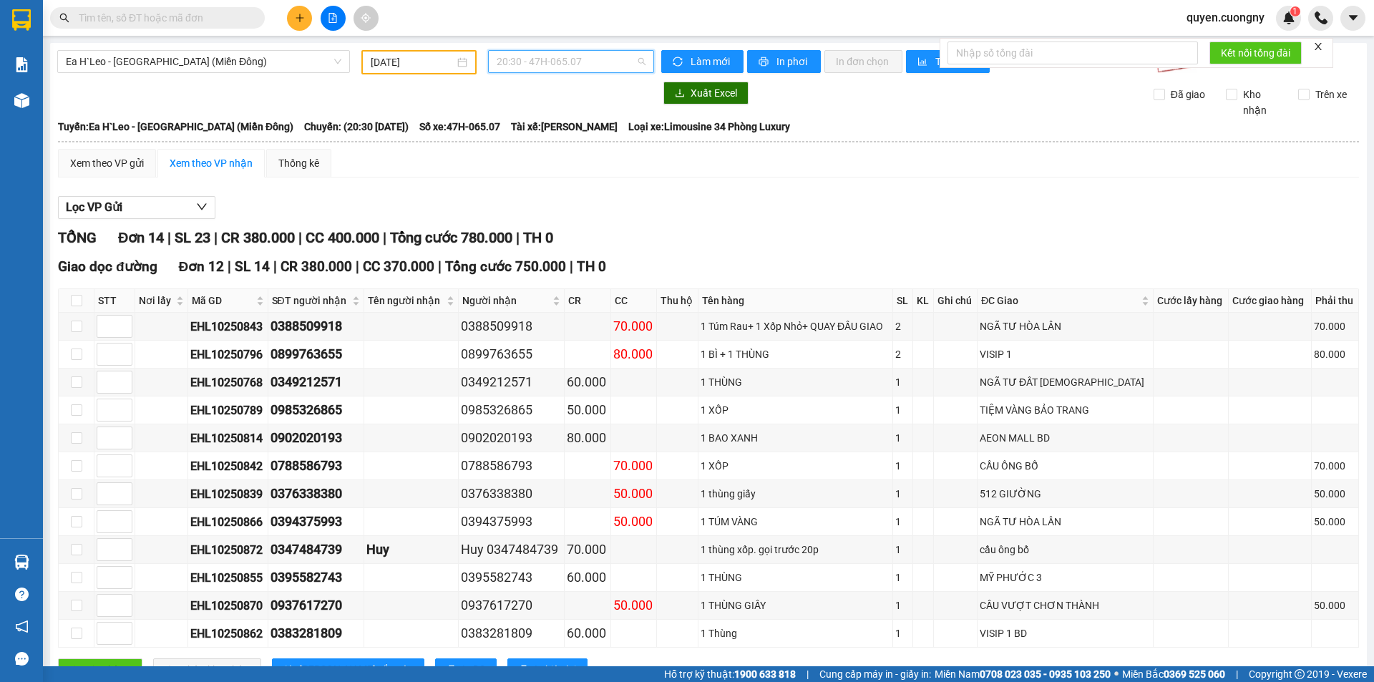
click at [541, 61] on span "20:30 - 47H-065.07" at bounding box center [571, 61] width 149 height 21
click at [535, 185] on div "21:00 - 47B-023.33" at bounding box center [549, 182] width 112 height 16
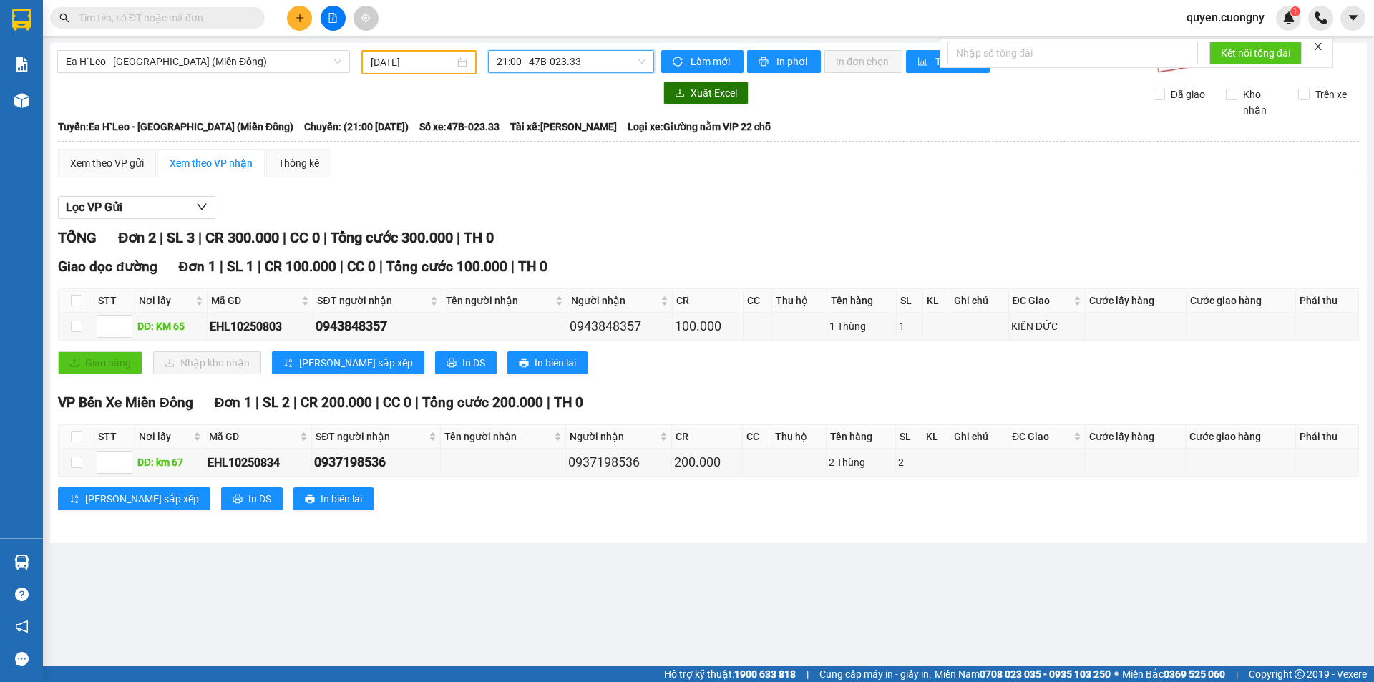
click at [523, 57] on span "21:00 - 47B-023.33" at bounding box center [571, 61] width 149 height 21
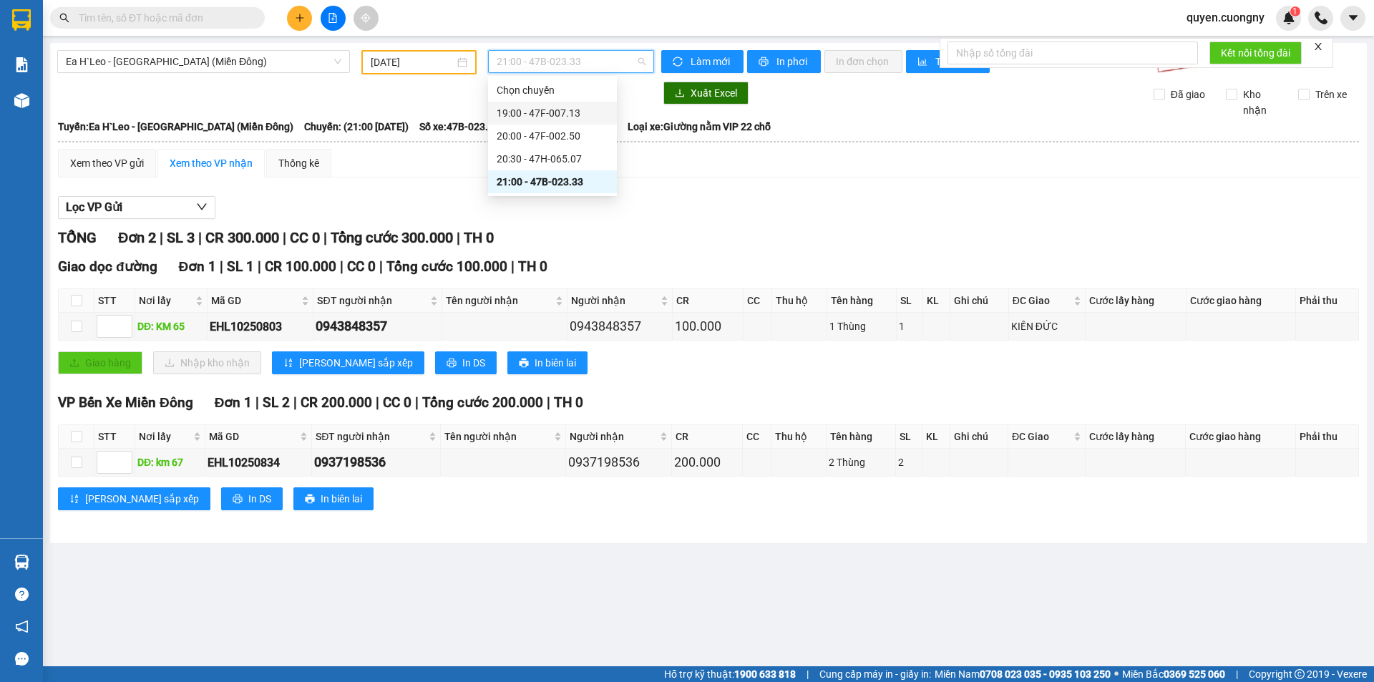
click at [538, 116] on div "19:00 - 47F-007.13" at bounding box center [553, 113] width 112 height 16
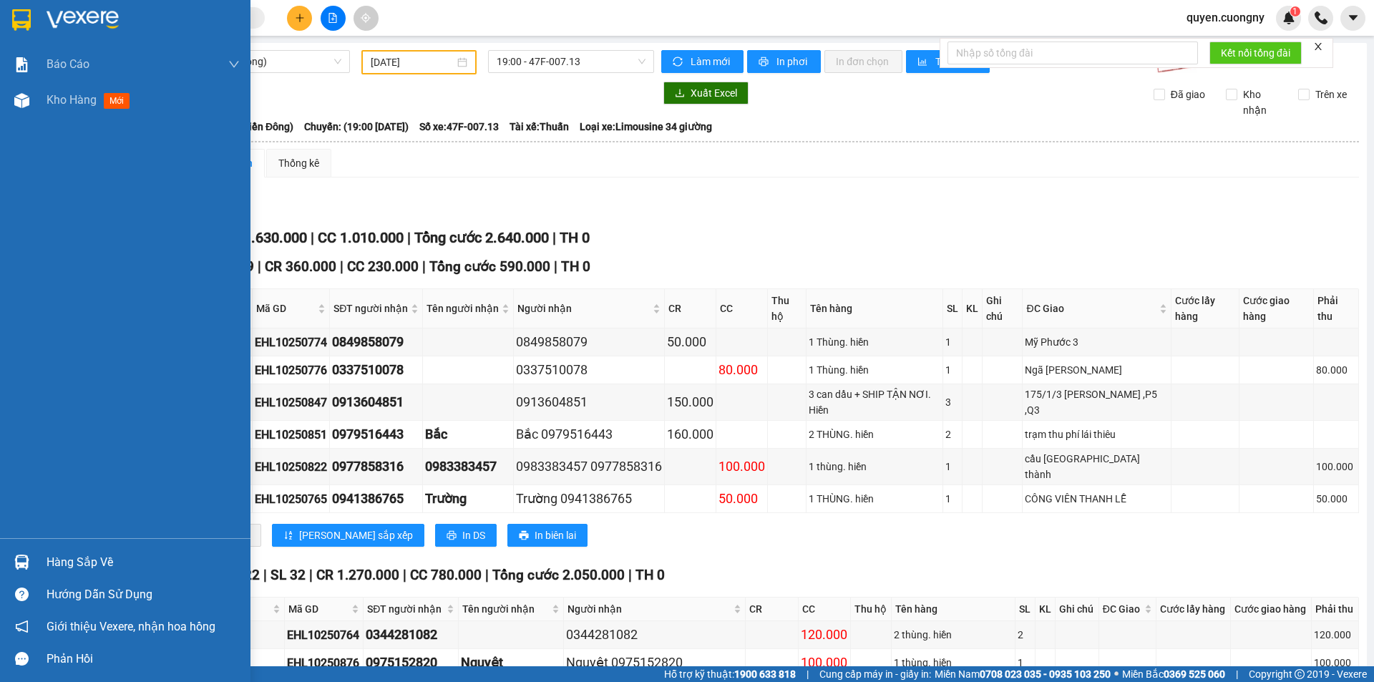
click at [18, 11] on img at bounding box center [21, 19] width 19 height 21
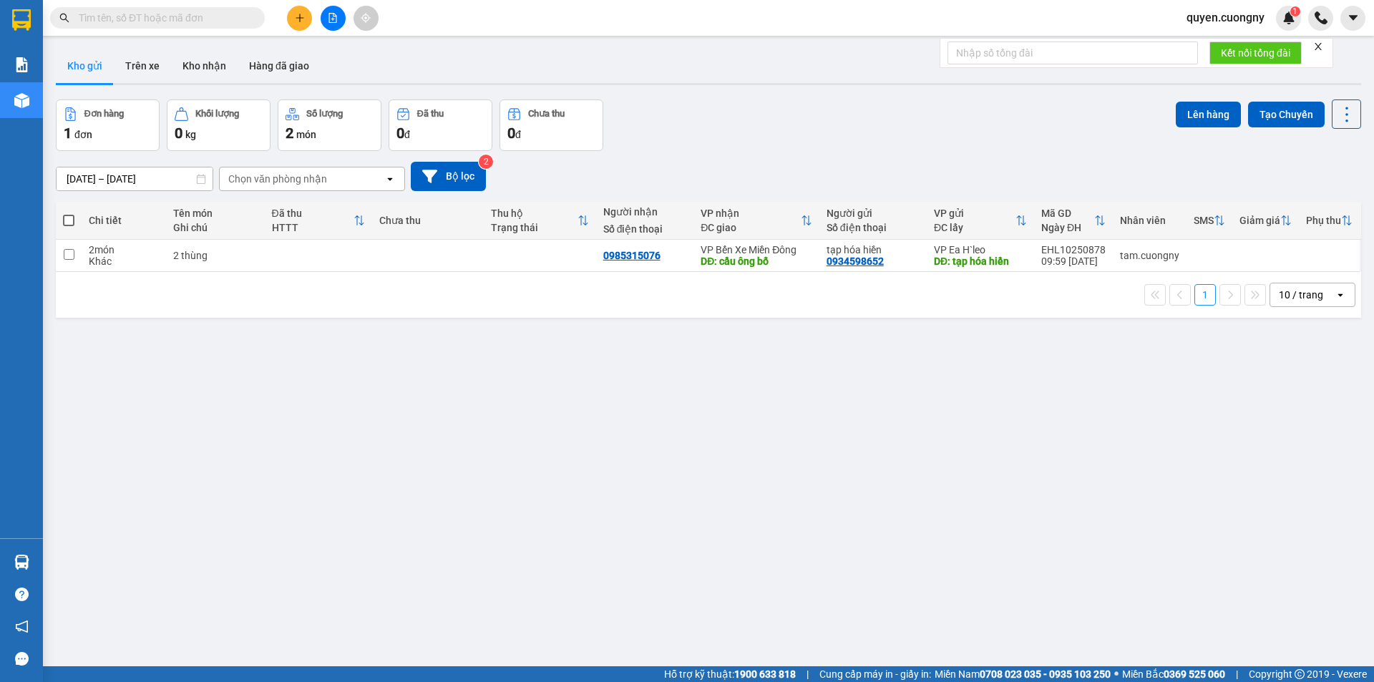
click at [1287, 291] on div "10 / trang" at bounding box center [1301, 295] width 44 height 14
click at [1292, 440] on div "80 / trang" at bounding box center [1302, 428] width 86 height 26
click at [1289, 301] on div "80 / trang" at bounding box center [1301, 295] width 44 height 14
click at [1297, 449] on span "100 / trang" at bounding box center [1297, 454] width 52 height 14
